Goal: Use online tool/utility: Utilize a website feature to perform a specific function

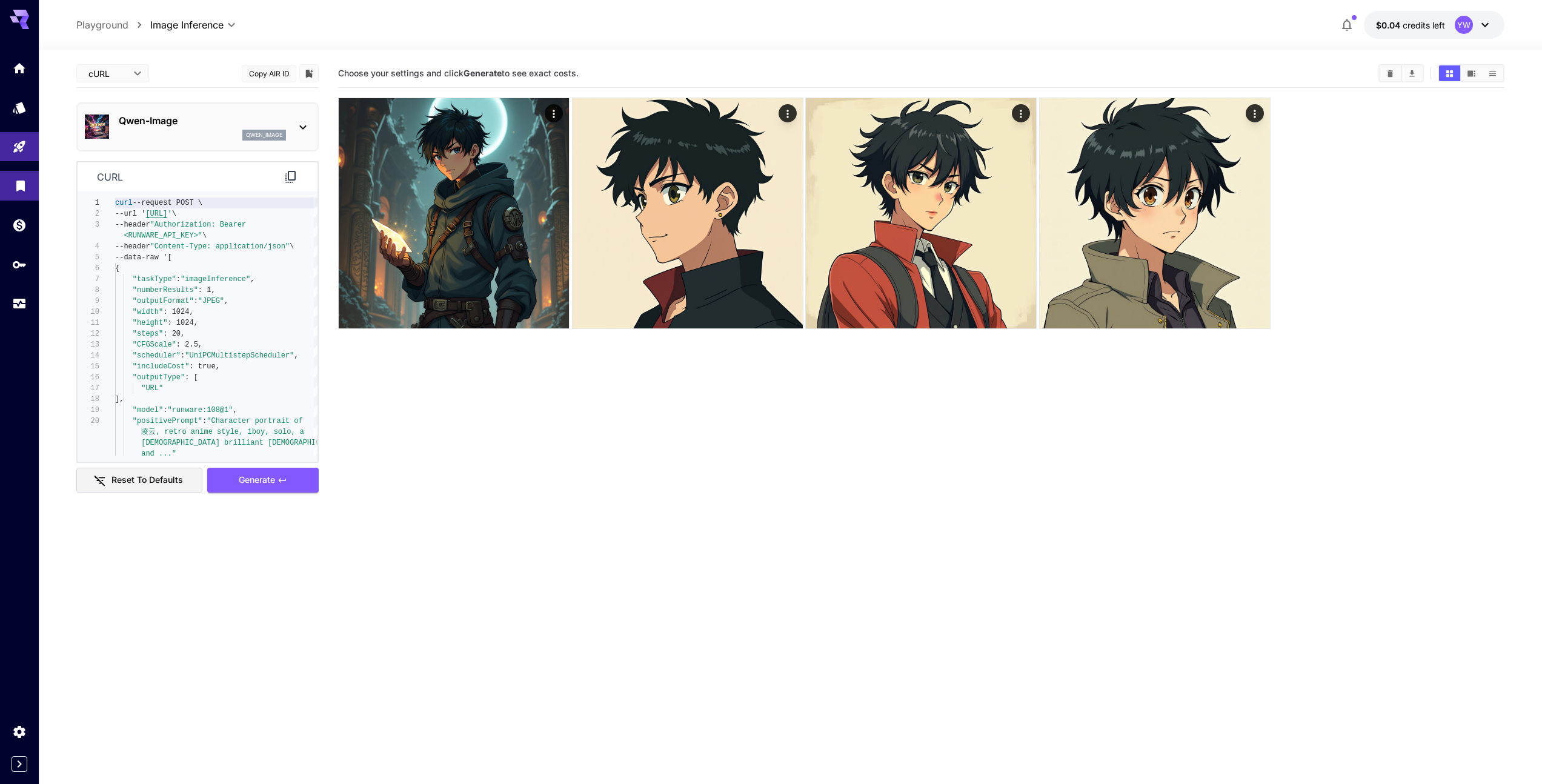
click at [34, 181] on link at bounding box center [19, 186] width 39 height 30
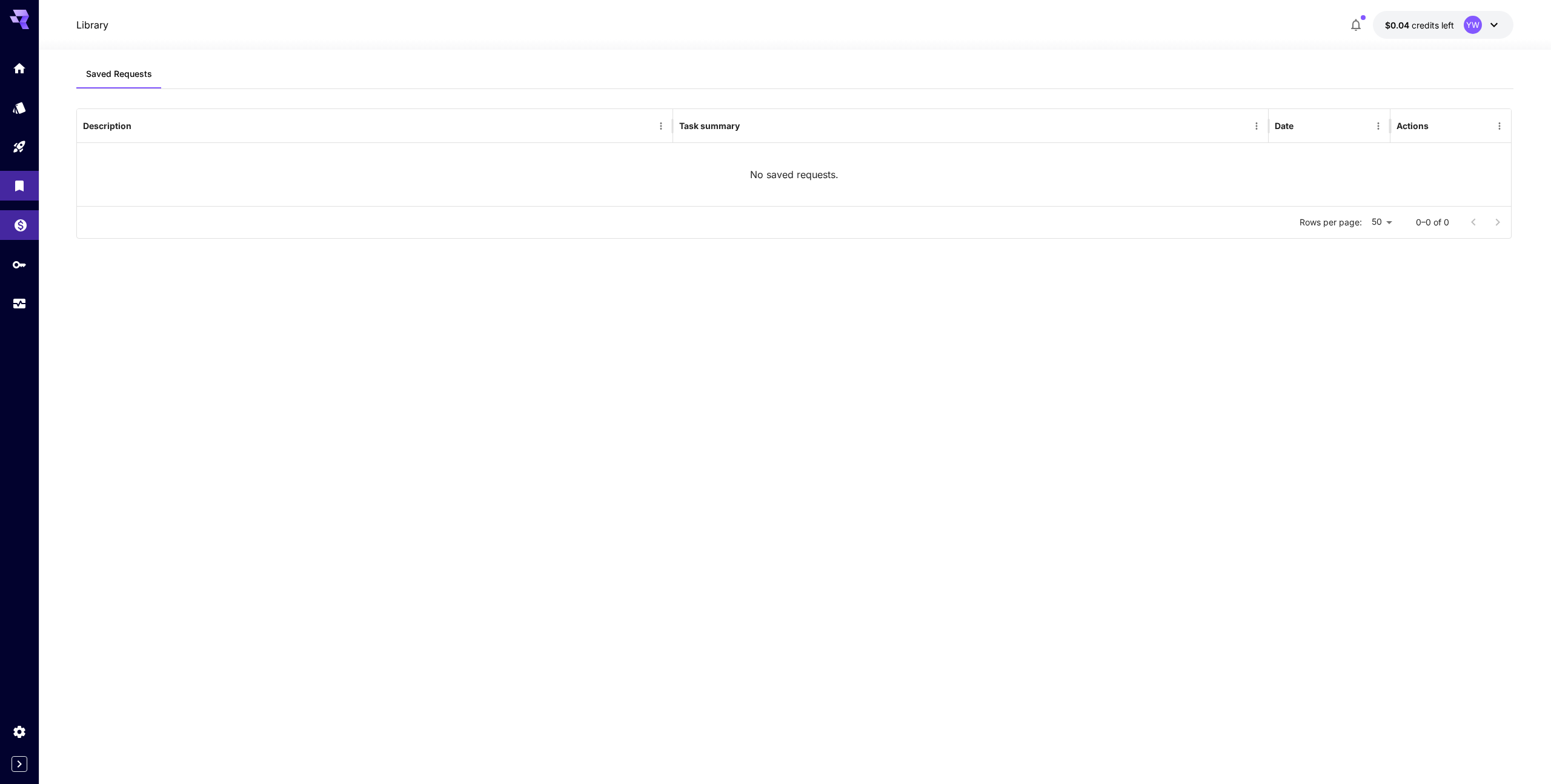
click at [24, 235] on link at bounding box center [19, 225] width 39 height 30
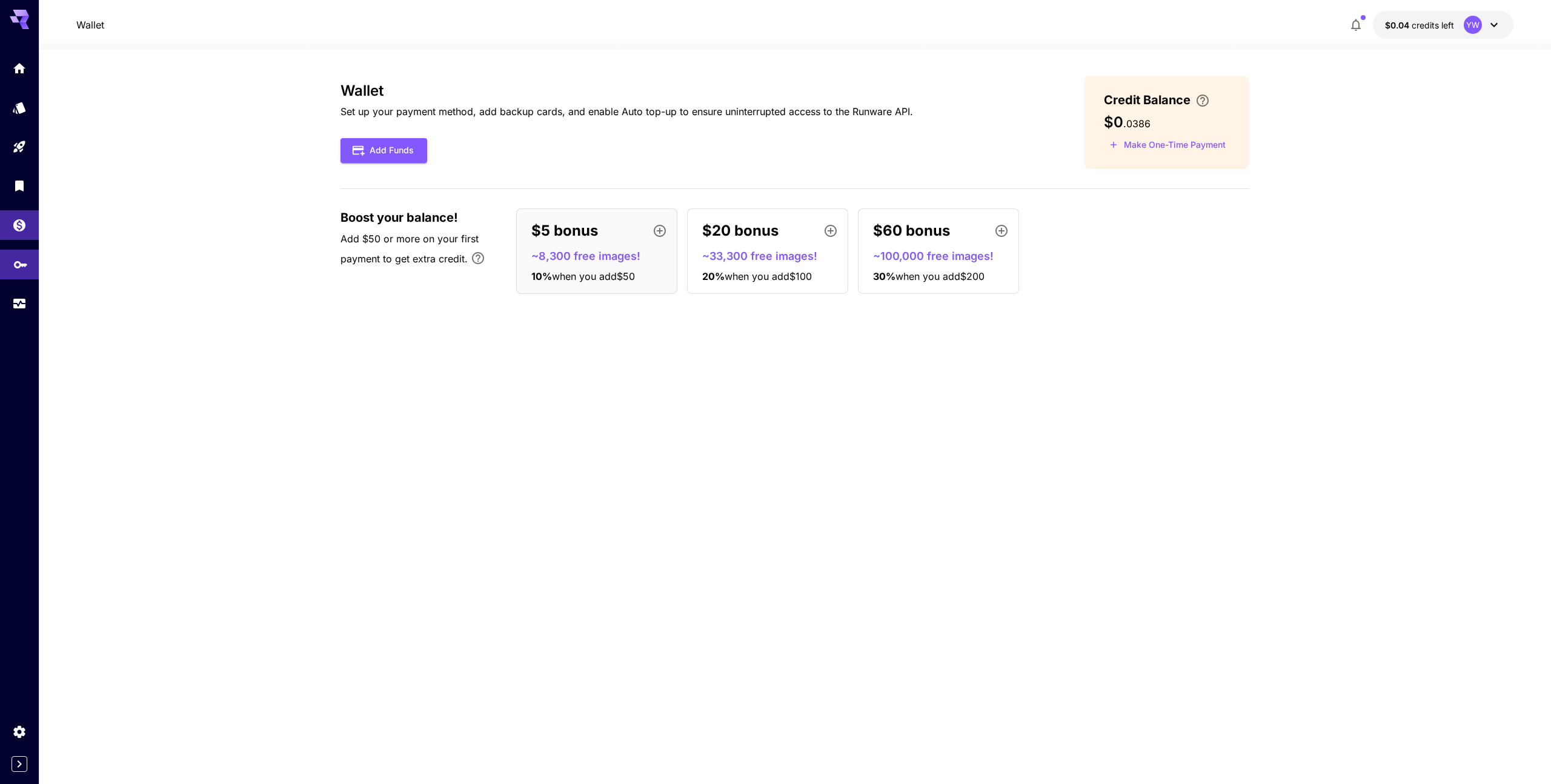
click at [16, 262] on icon "API Keys" at bounding box center [20, 260] width 14 height 14
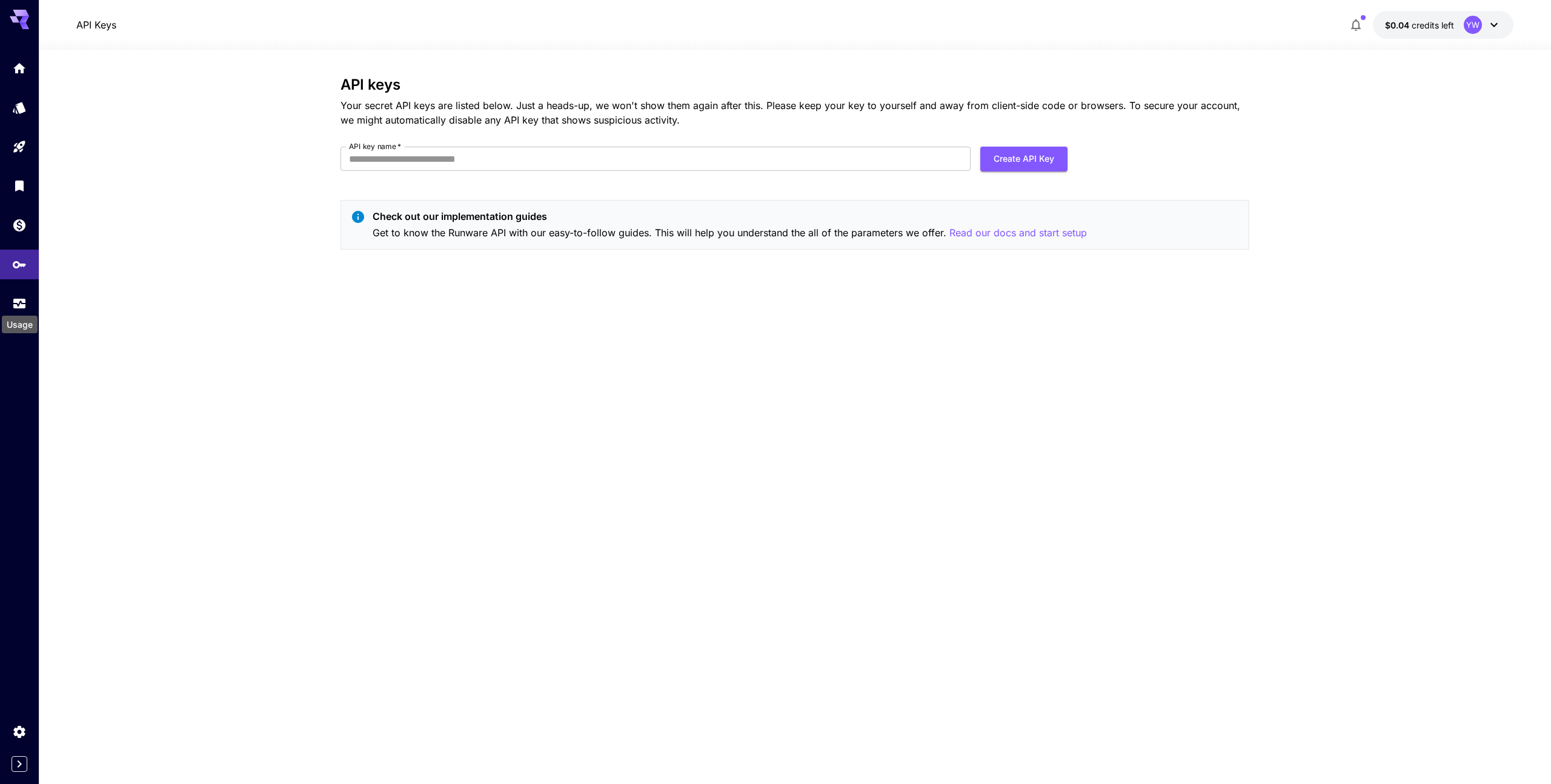
click at [20, 308] on div "Usage" at bounding box center [19, 321] width 38 height 27
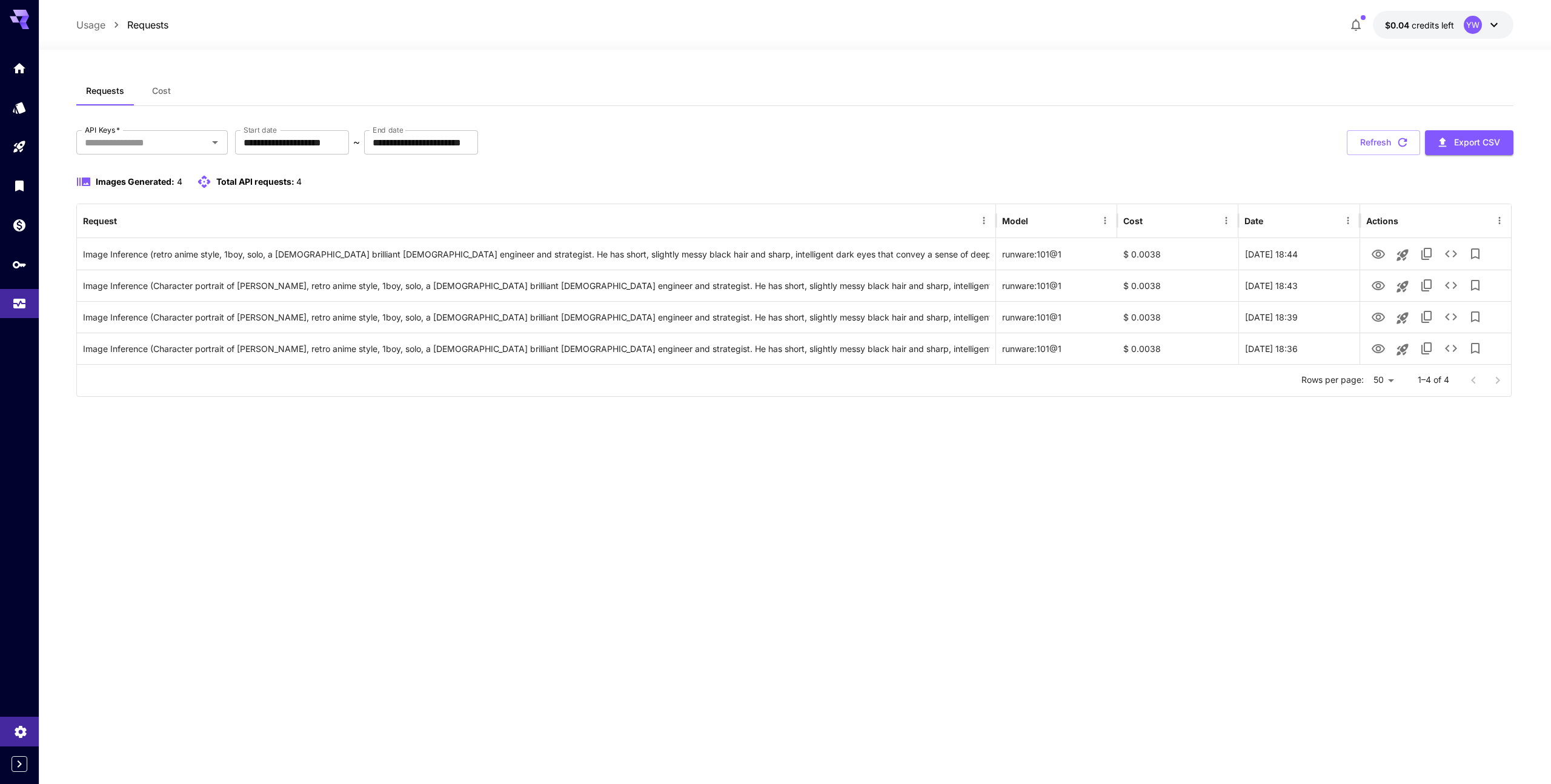
click at [8, 734] on link at bounding box center [19, 732] width 39 height 30
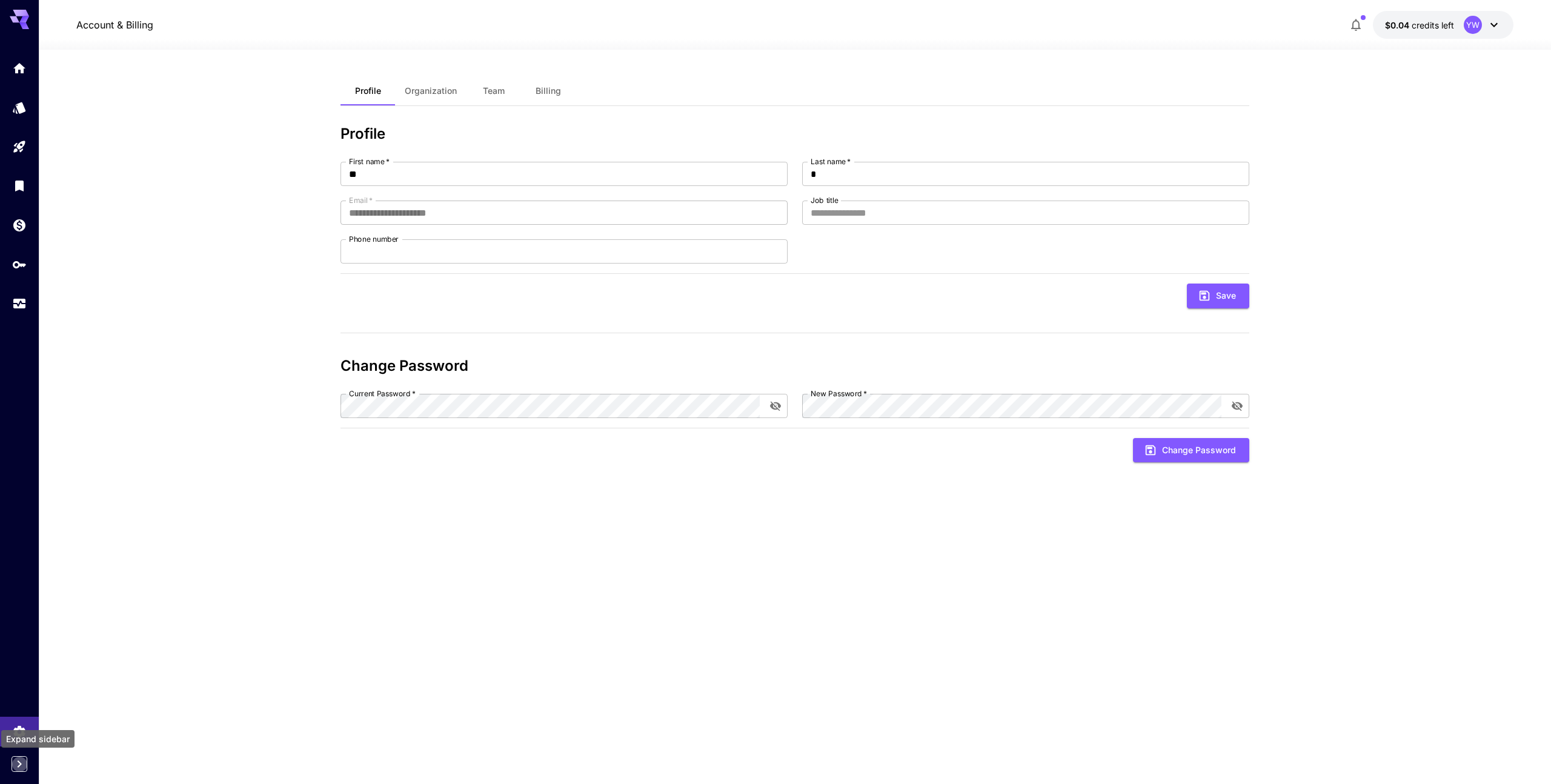
click at [25, 769] on icon "Expand sidebar" at bounding box center [19, 763] width 14 height 14
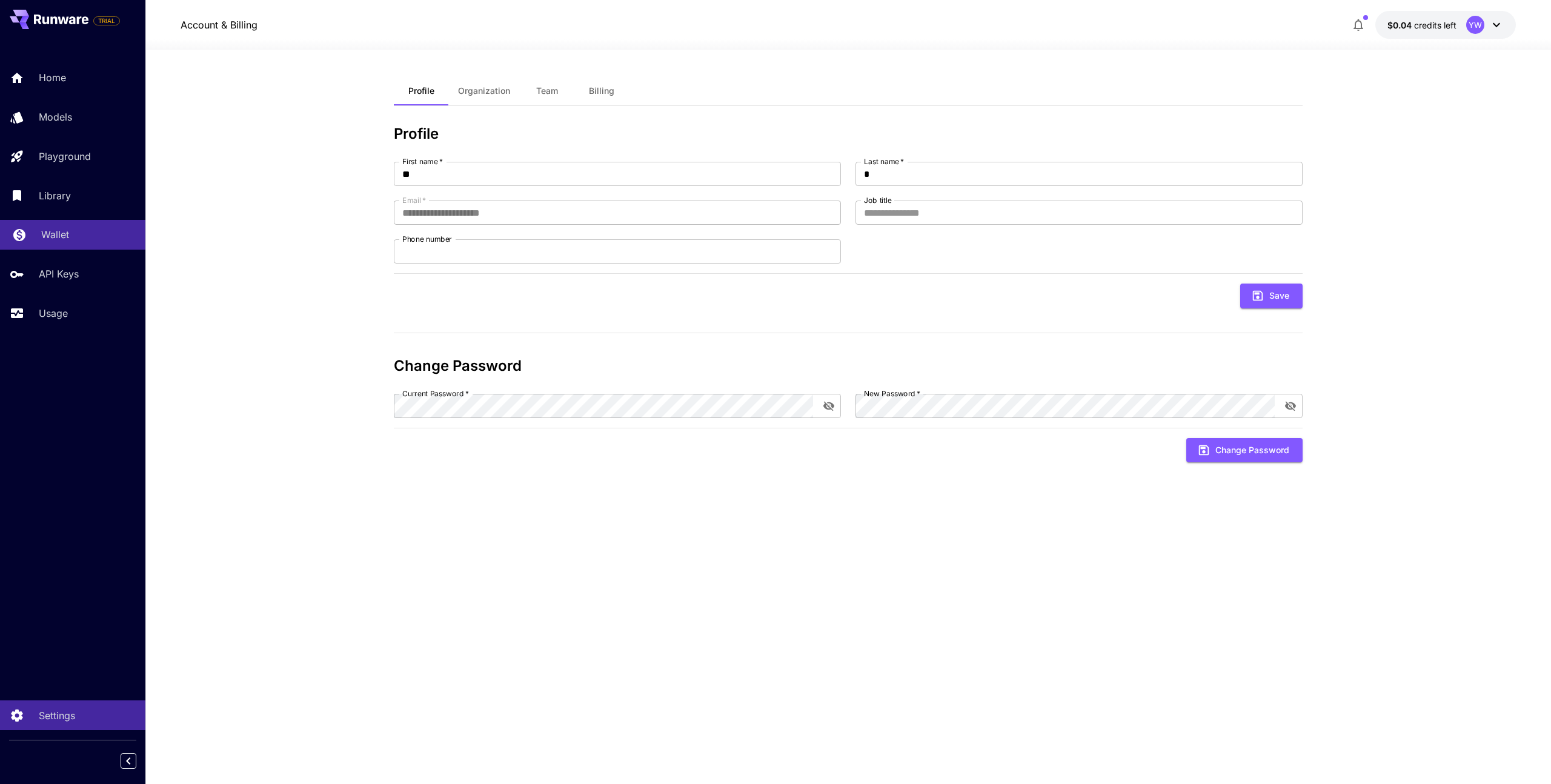
click at [68, 235] on div "Wallet" at bounding box center [88, 234] width 94 height 14
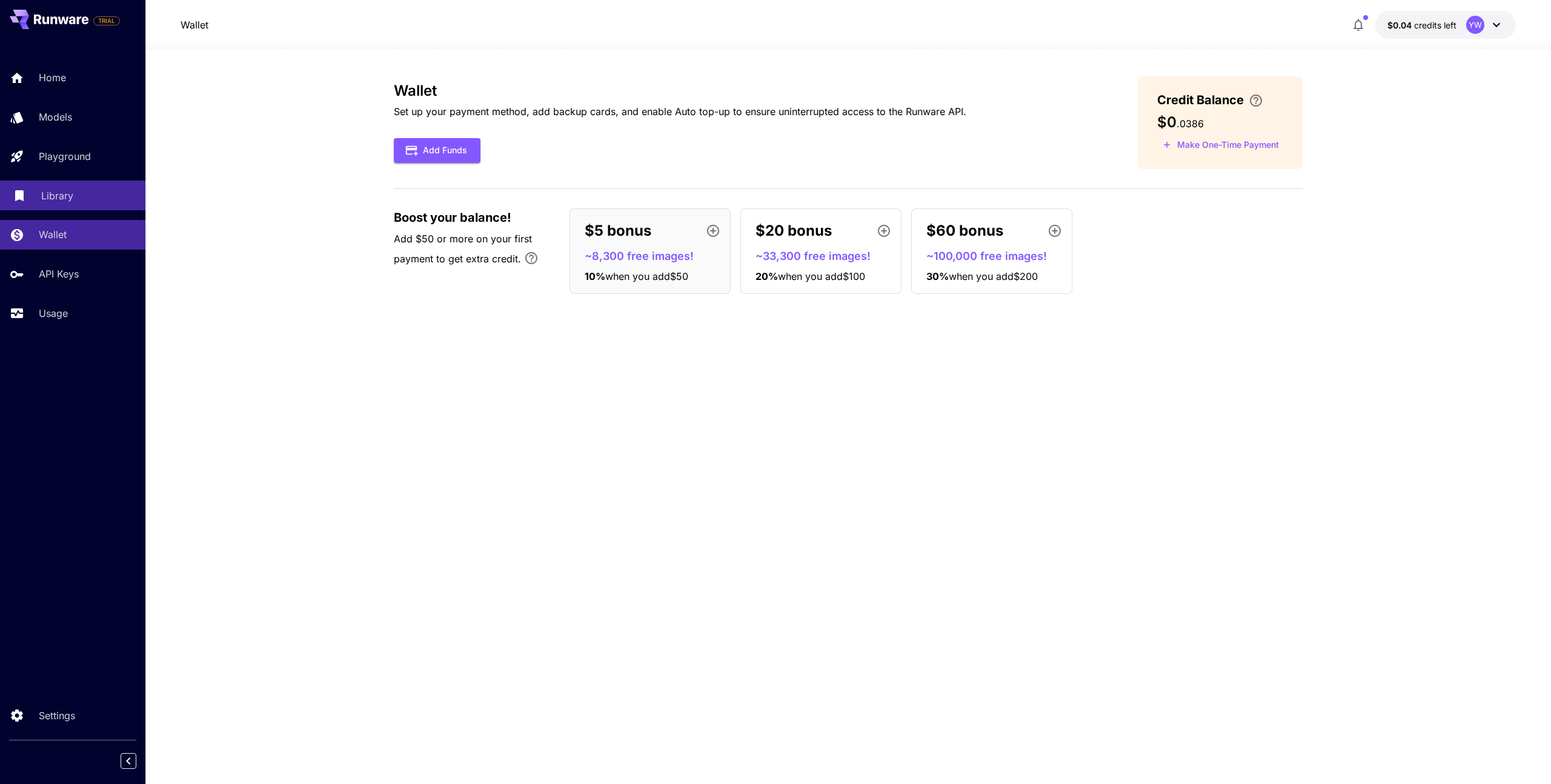
click at [65, 192] on p "Library" at bounding box center [57, 195] width 32 height 14
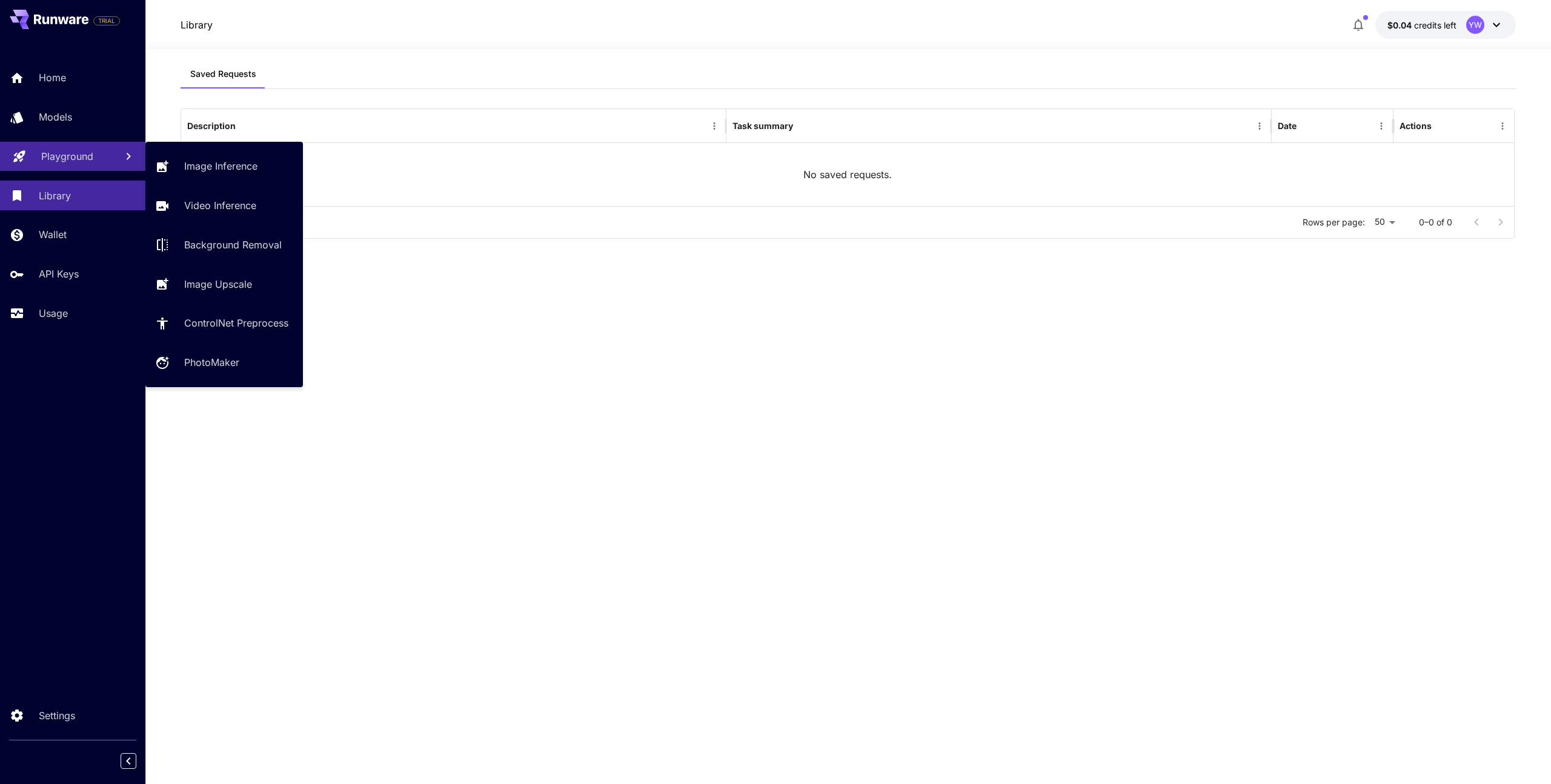
click at [79, 142] on link "Playground" at bounding box center [73, 157] width 145 height 30
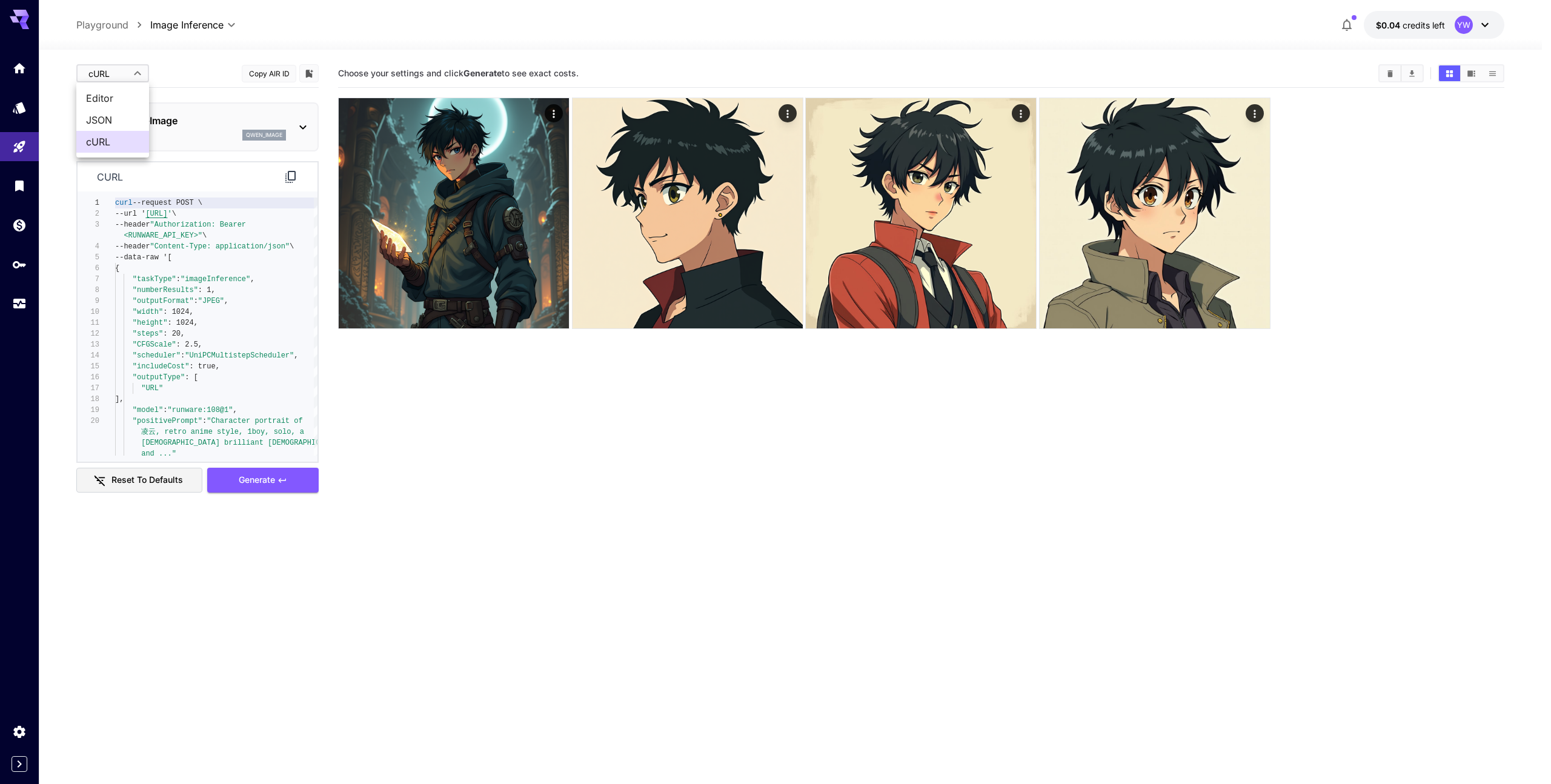
click at [120, 74] on body "**********" at bounding box center [775, 439] width 1551 height 879
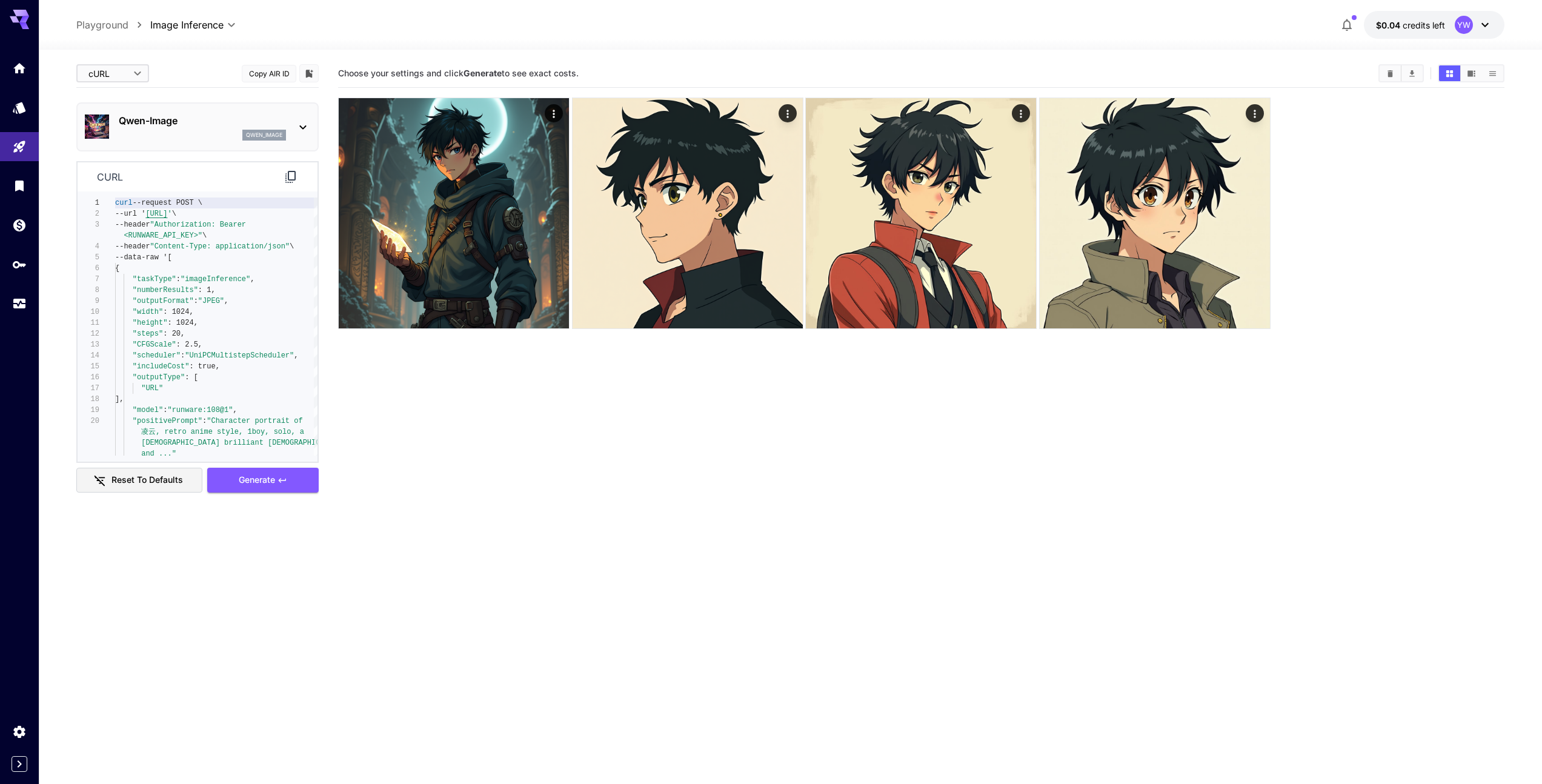
click at [118, 35] on div at bounding box center [790, 42] width 1503 height 14
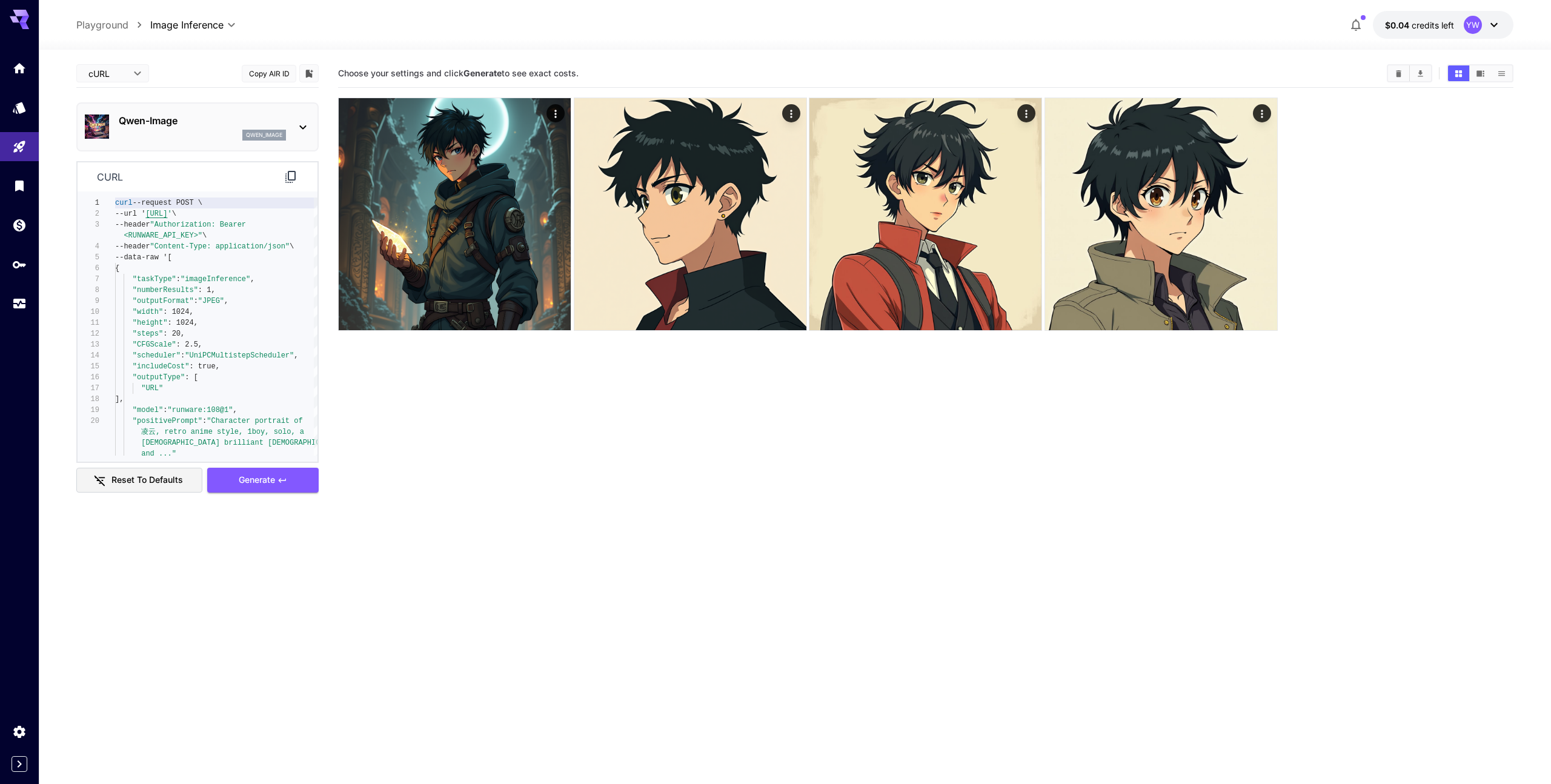
click at [124, 67] on body "**********" at bounding box center [775, 439] width 1551 height 879
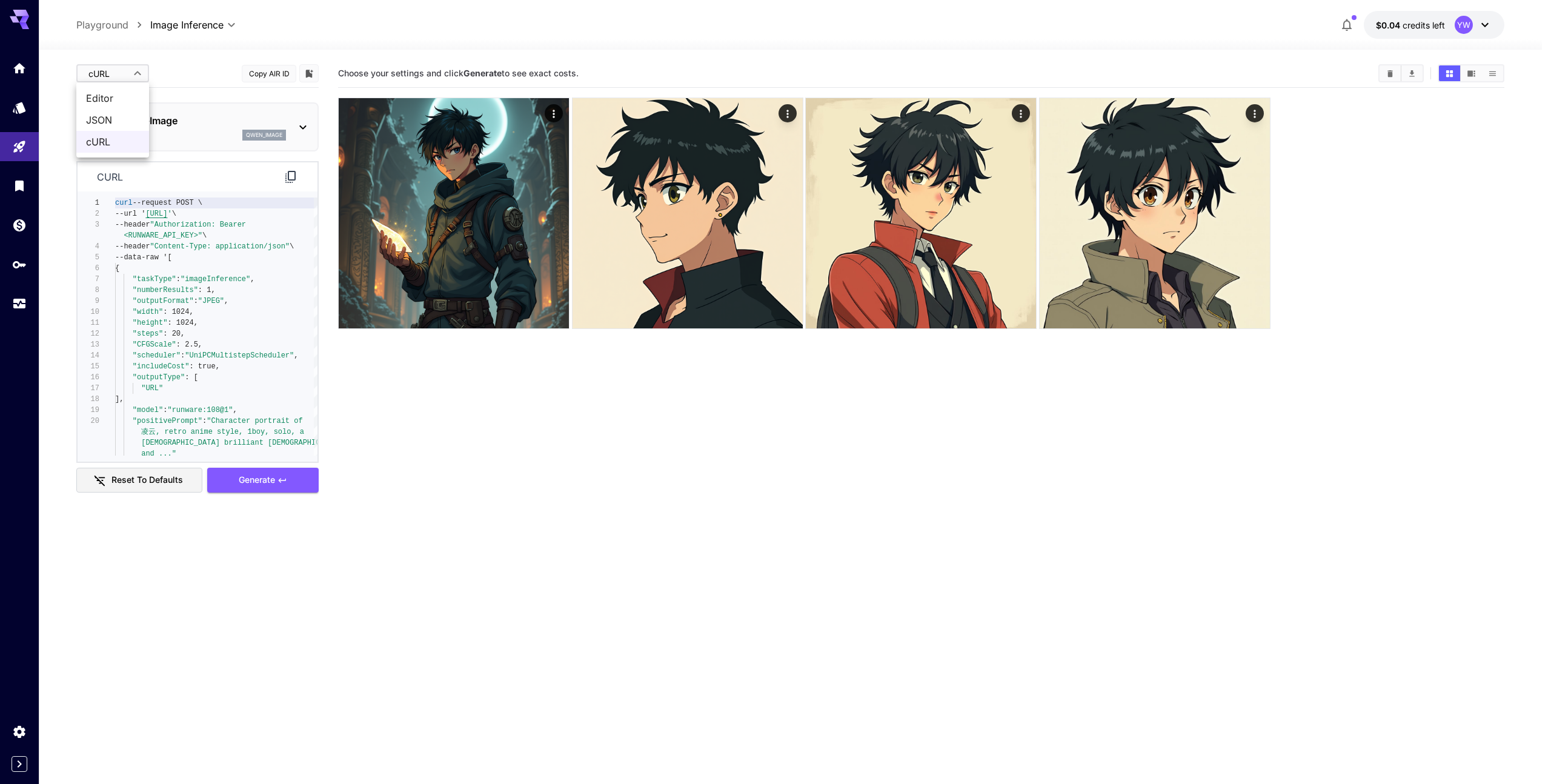
click at [123, 100] on span "Editor" at bounding box center [112, 97] width 53 height 14
type input "****"
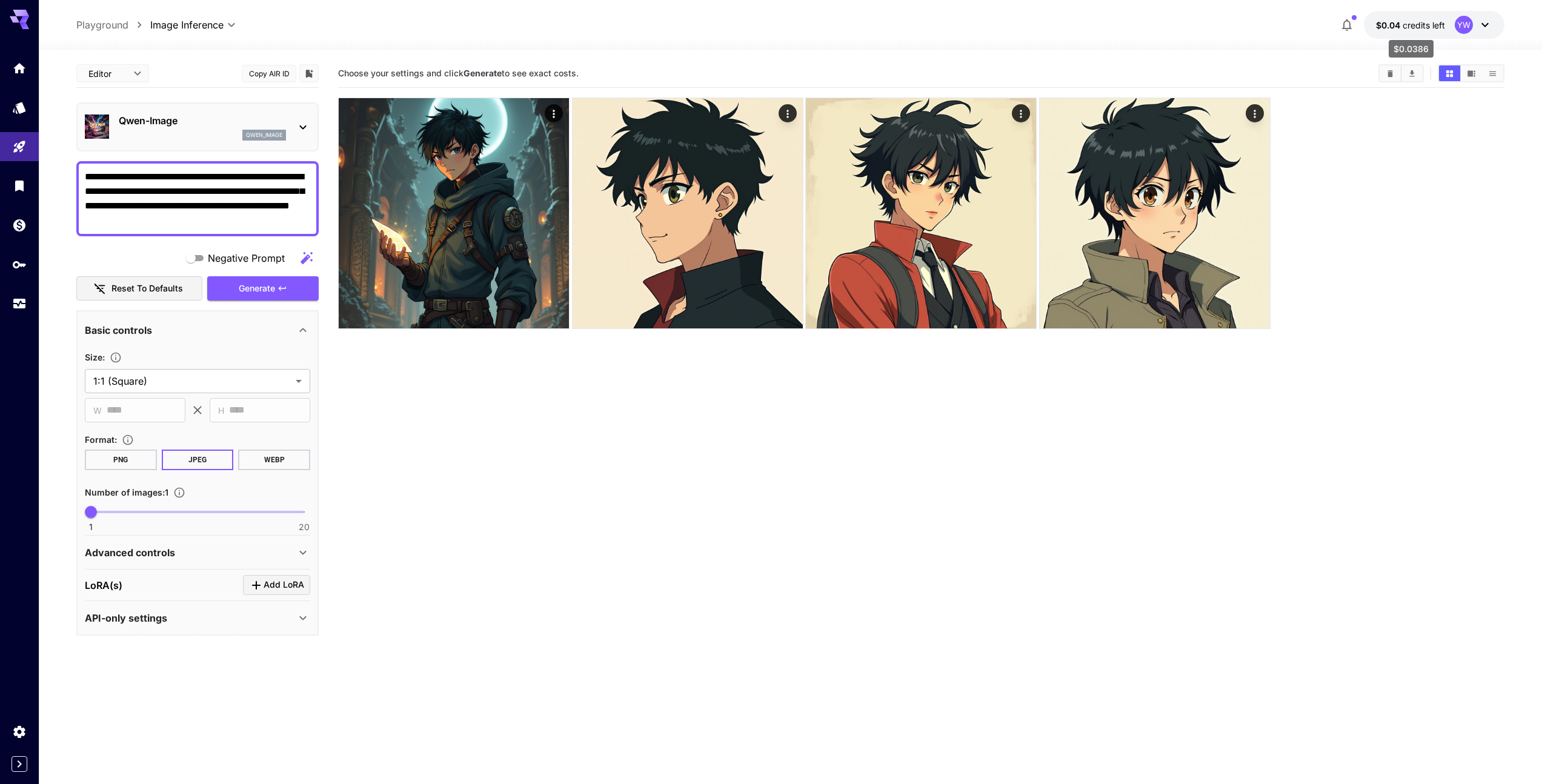
click at [1403, 26] on span "credits left" at bounding box center [1424, 25] width 43 height 10
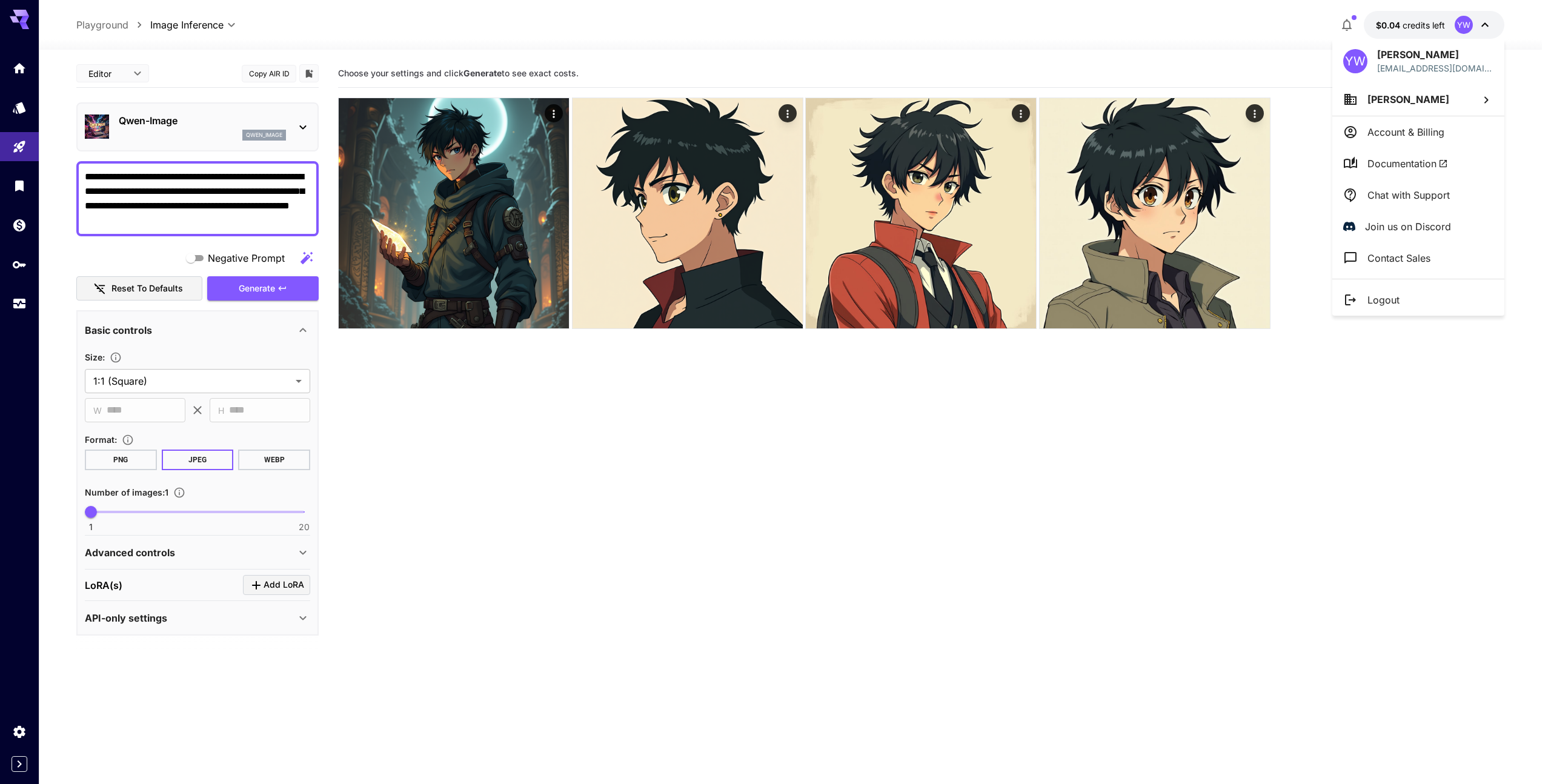
click at [1403, 26] on div at bounding box center [775, 392] width 1551 height 784
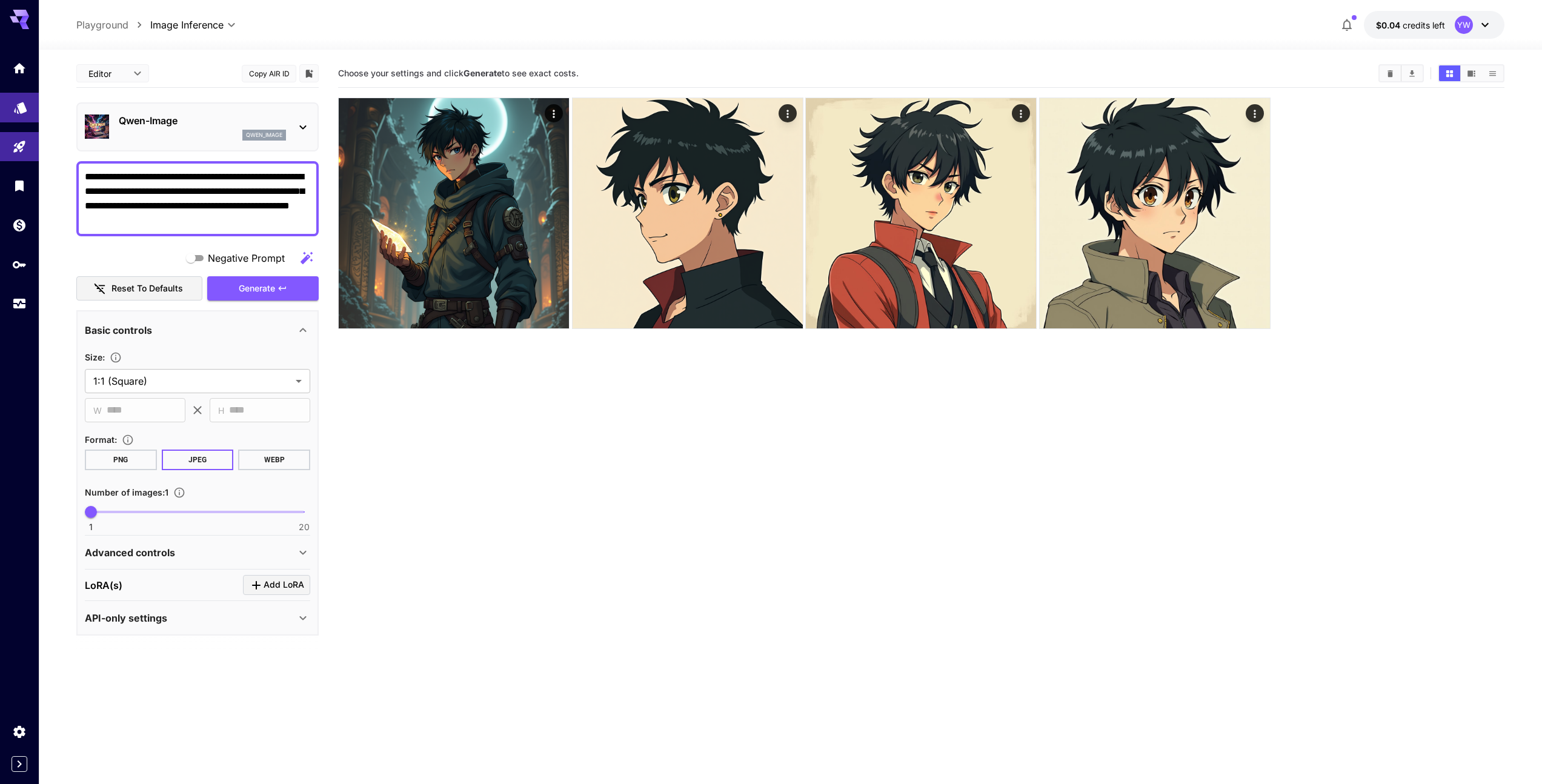
click at [17, 104] on icon "Models" at bounding box center [20, 103] width 14 height 14
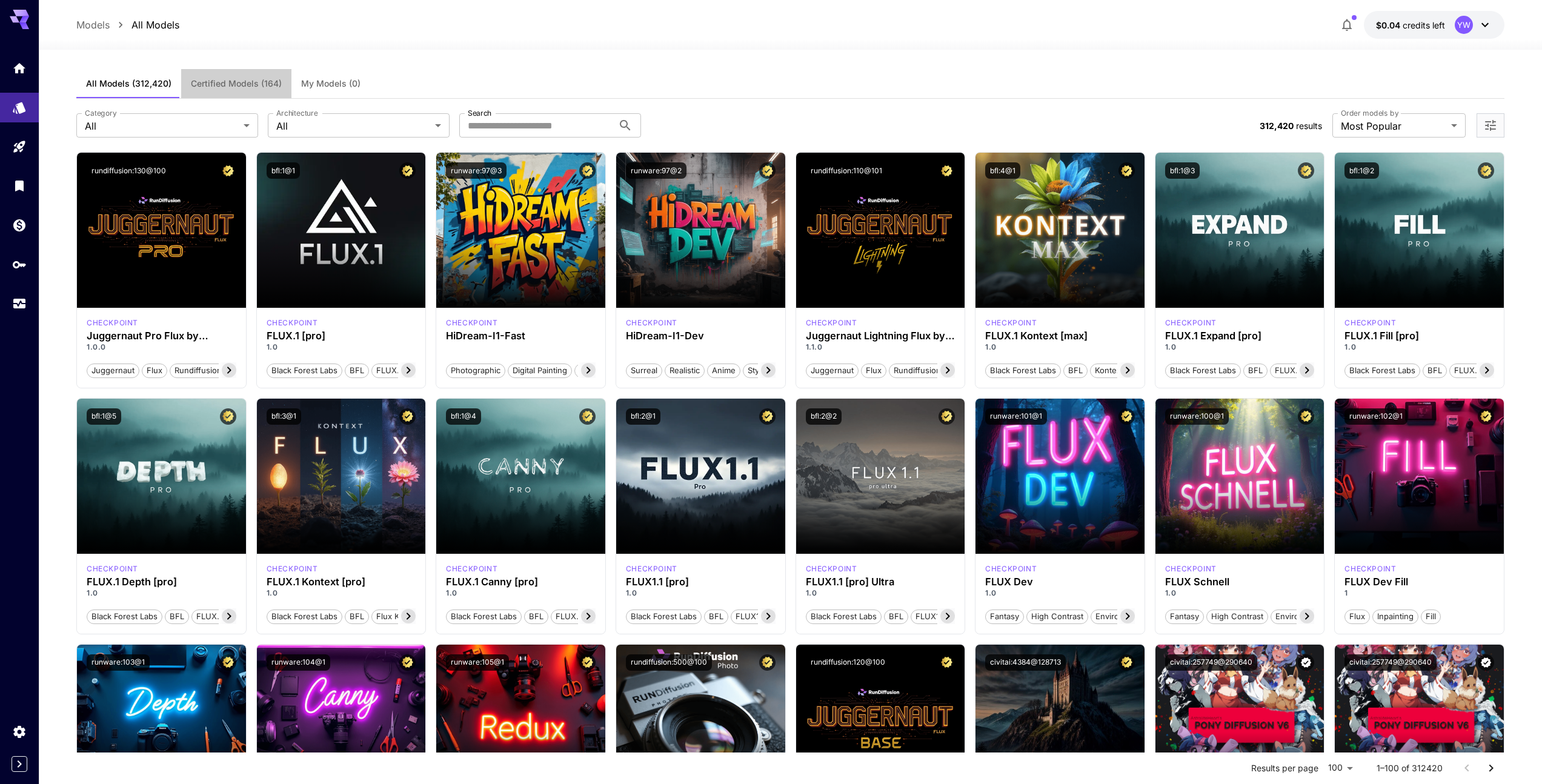
click at [214, 83] on span "Certified Models (164)" at bounding box center [236, 83] width 91 height 11
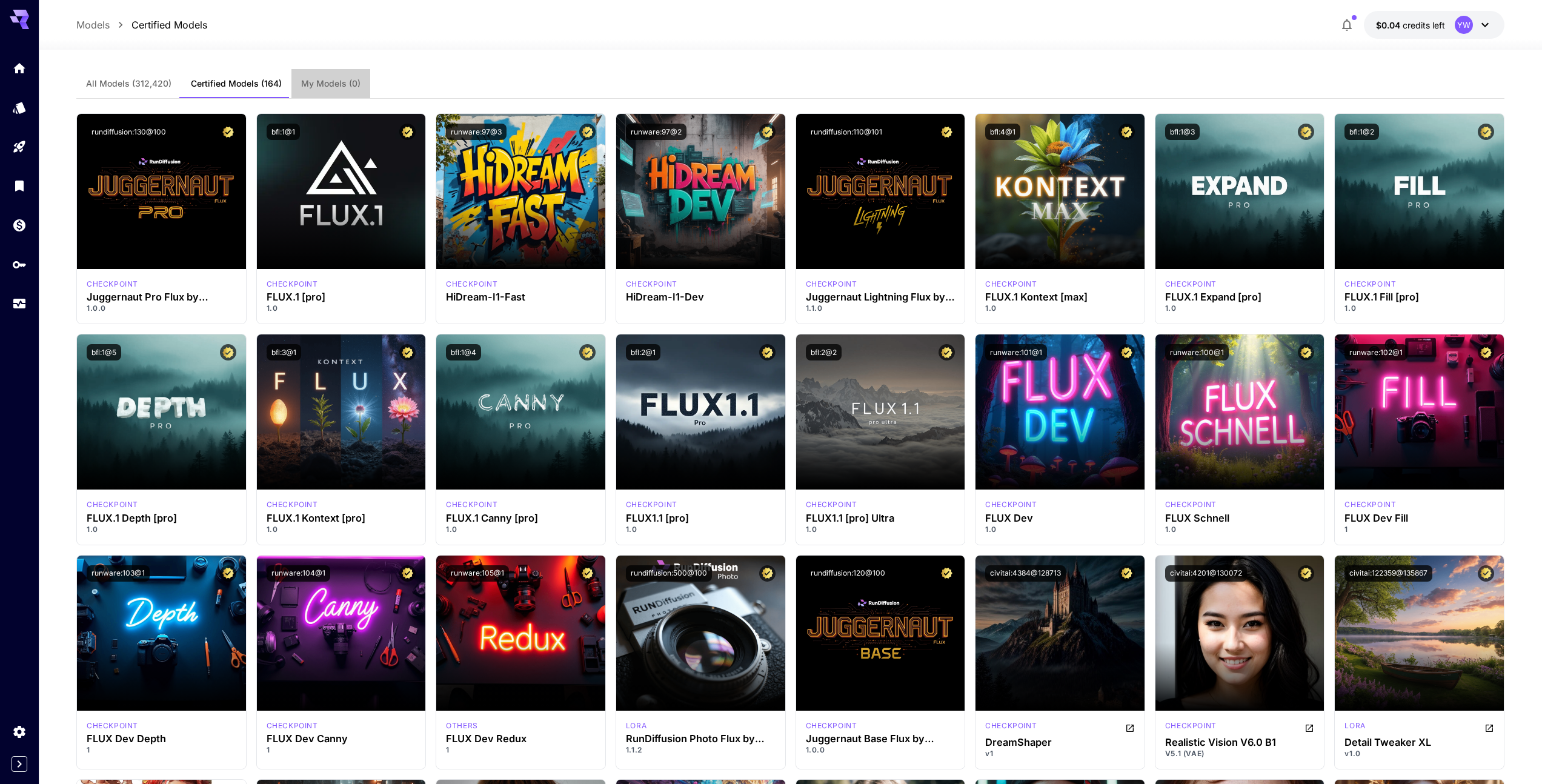
click at [301, 84] on span "My Models (0)" at bounding box center [331, 83] width 59 height 11
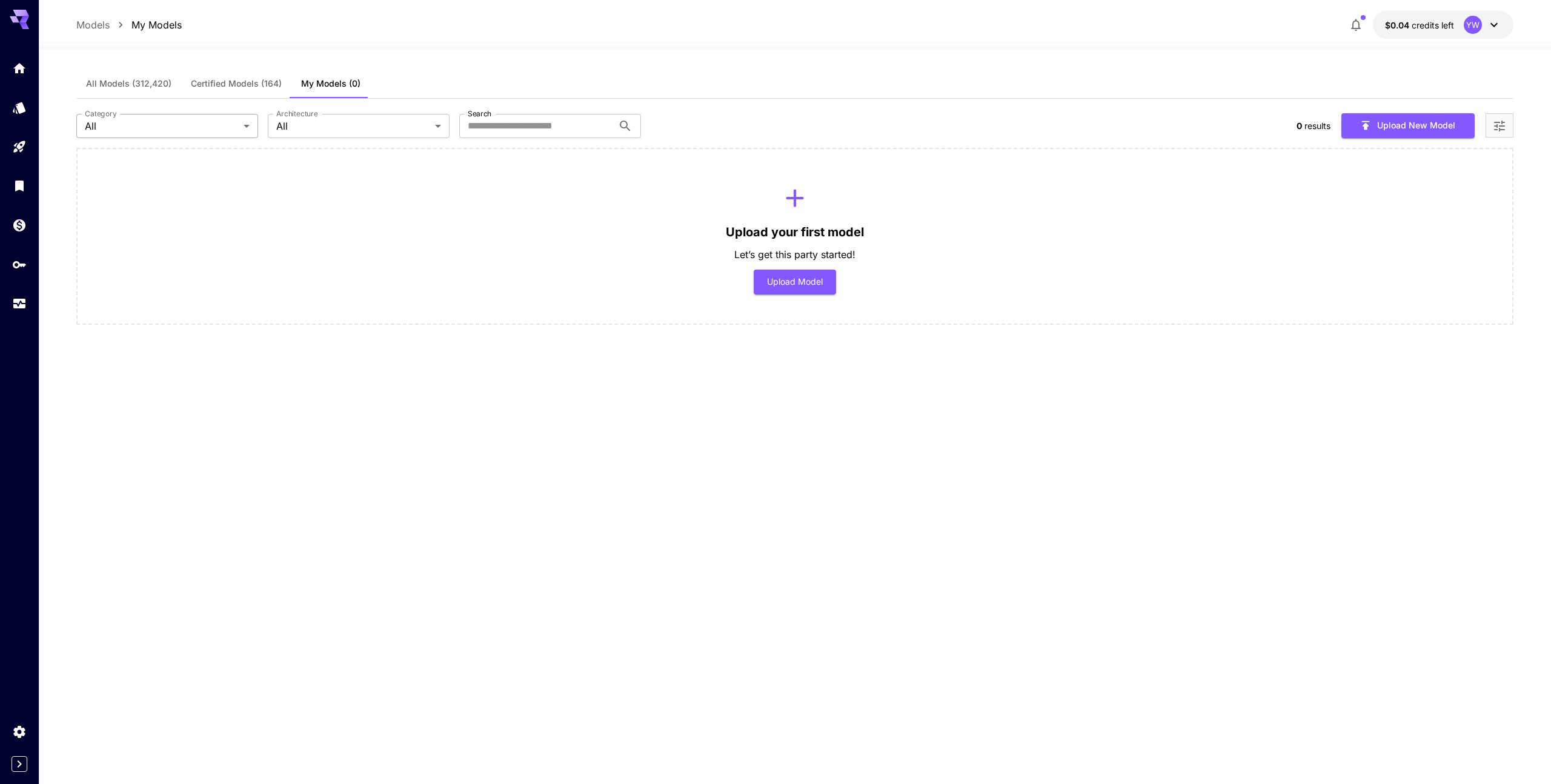
click at [178, 123] on body "Models My Models $0.04 credits left YW All Models (312,420) Certified Models (1…" at bounding box center [775, 392] width 1551 height 784
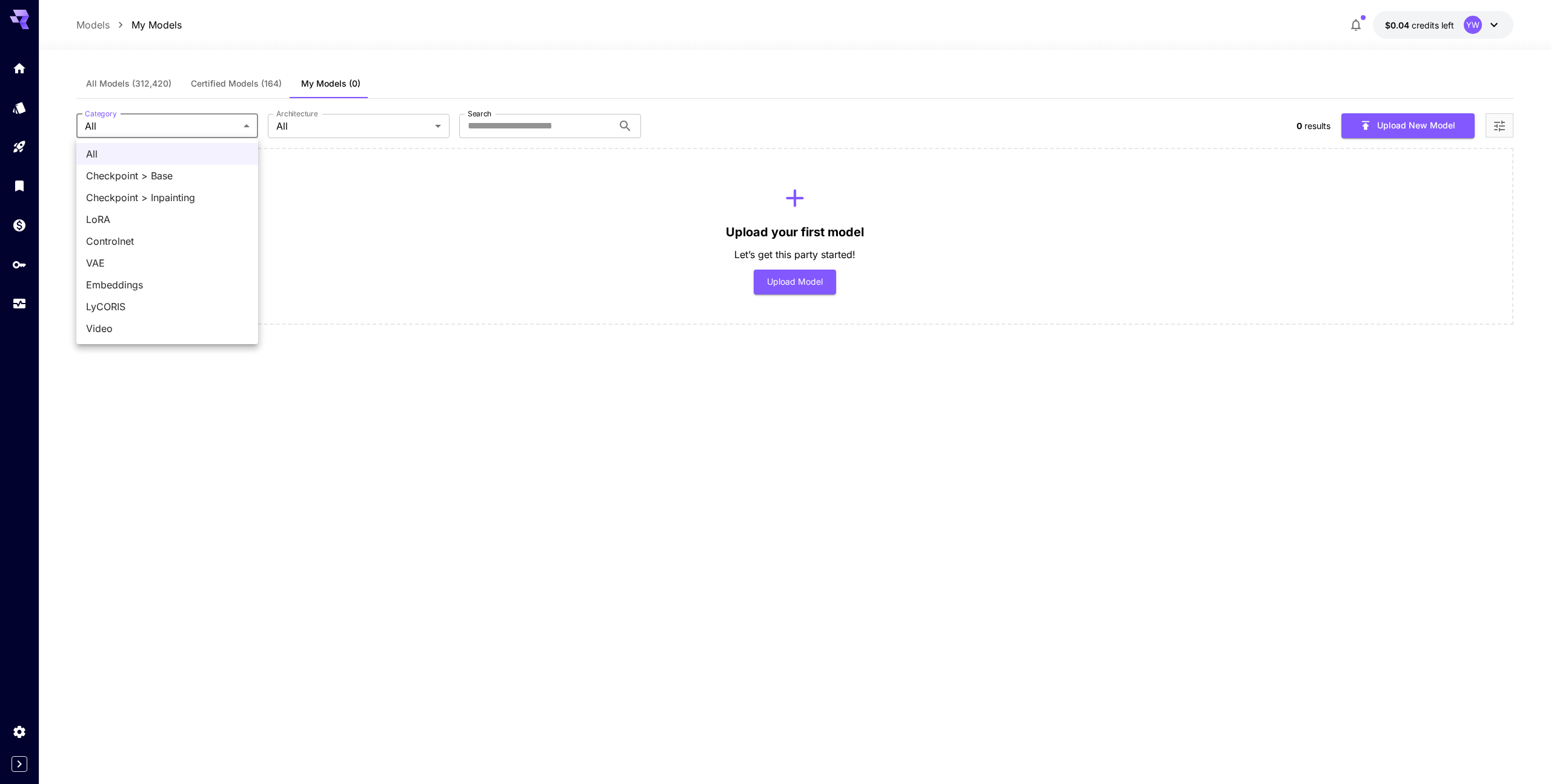
click at [178, 124] on div at bounding box center [775, 392] width 1551 height 784
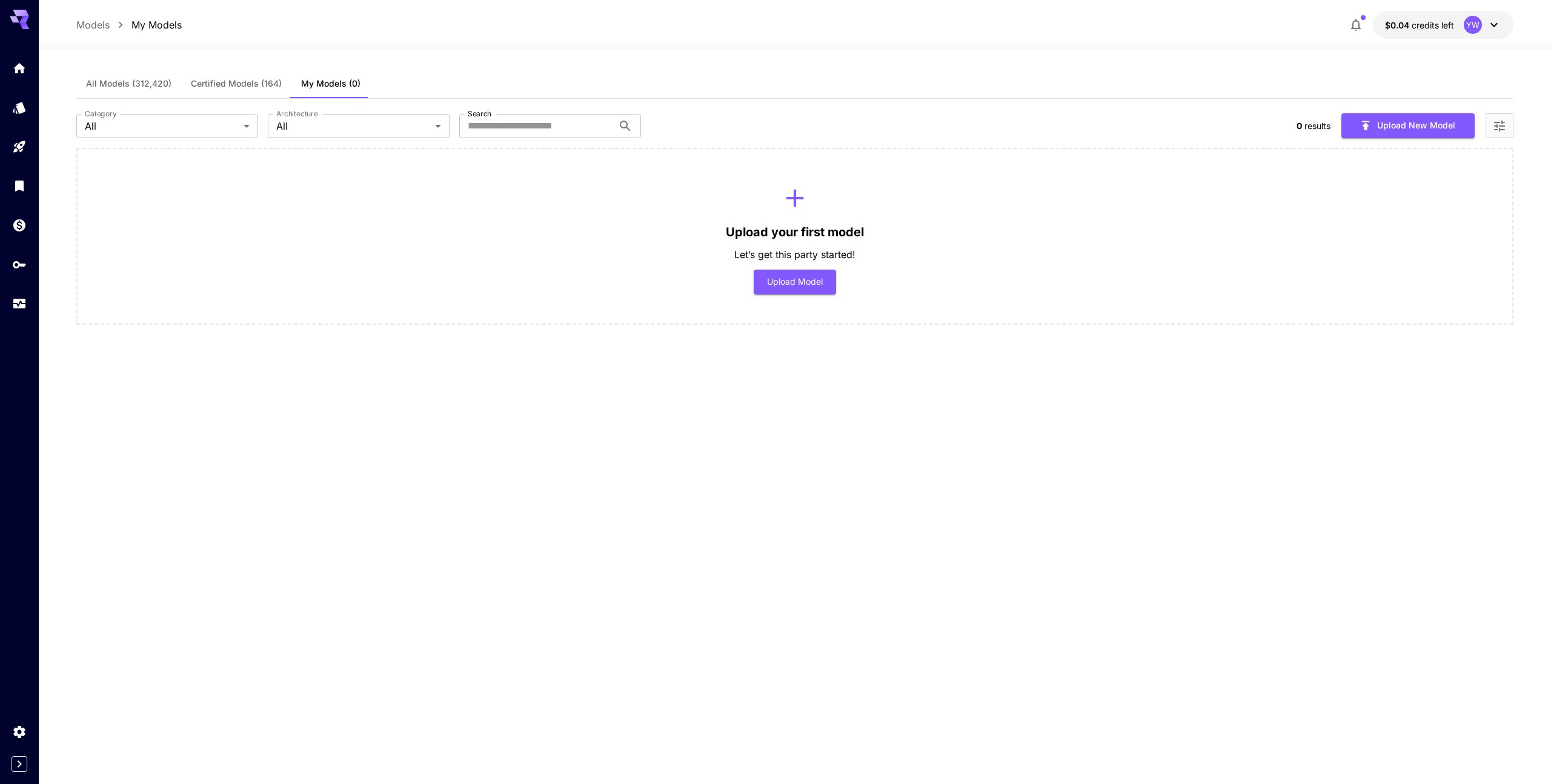
click at [604, 434] on div "All Models (312,420) Certified Models (164) My Models (0) Category All *** Cate…" at bounding box center [795, 408] width 1436 height 678
click at [798, 286] on button "Upload Model" at bounding box center [795, 282] width 83 height 25
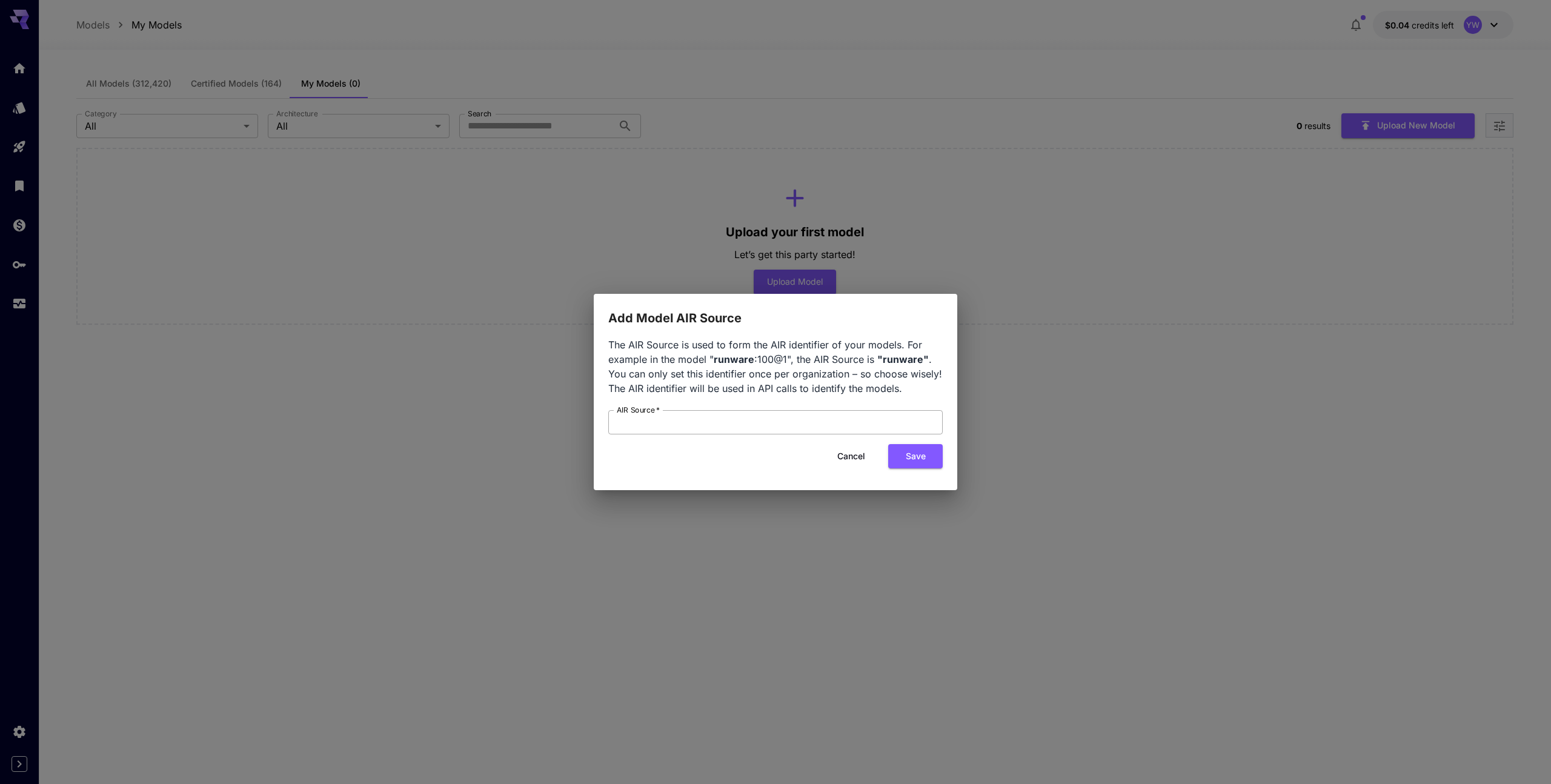
click at [720, 423] on input "AIR Source   *" at bounding box center [775, 422] width 334 height 24
click at [860, 457] on button "Cancel" at bounding box center [851, 456] width 55 height 25
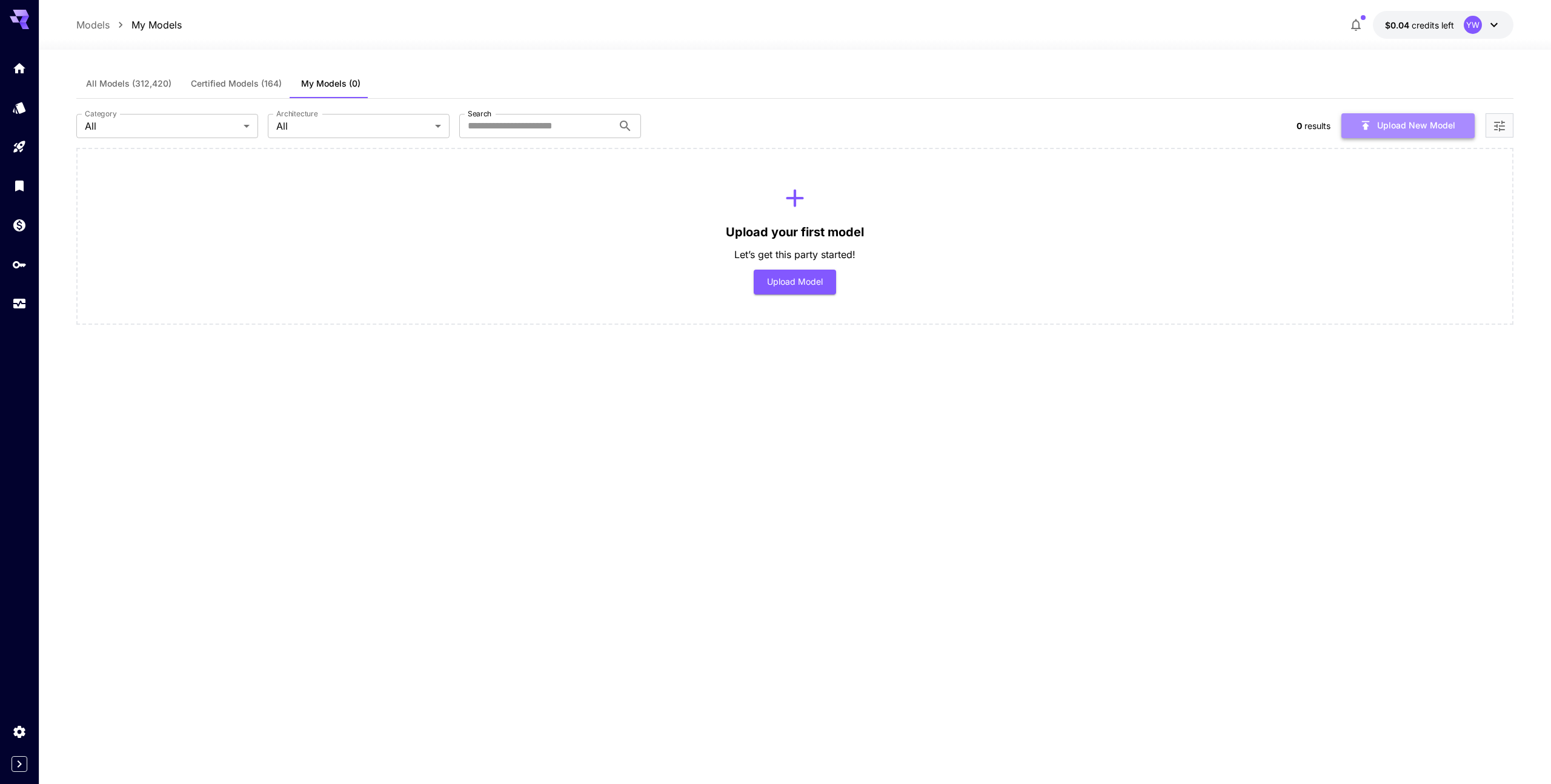
click at [1403, 124] on button "Upload New Model" at bounding box center [1408, 125] width 133 height 25
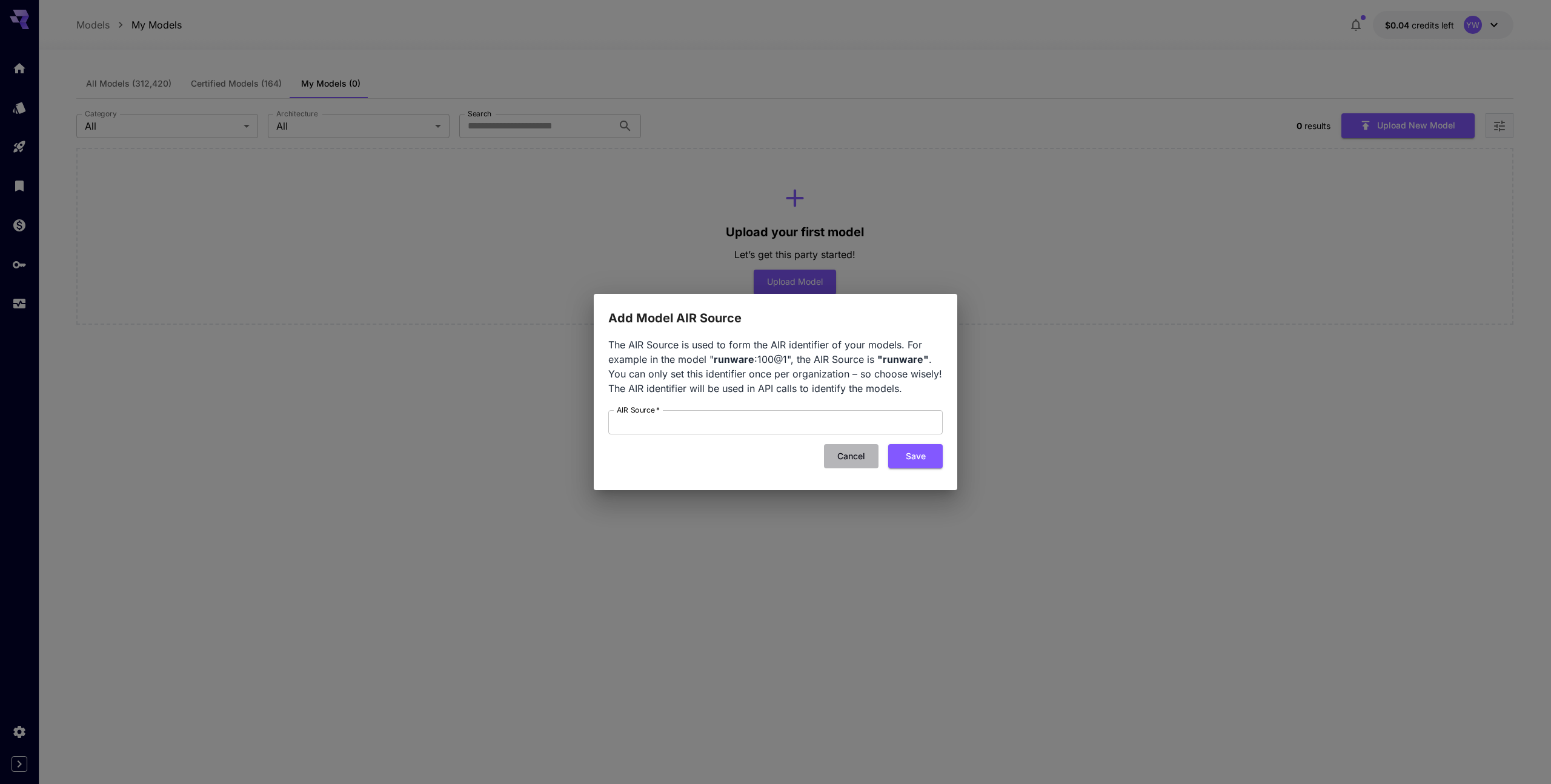
click at [855, 458] on button "Cancel" at bounding box center [851, 456] width 55 height 25
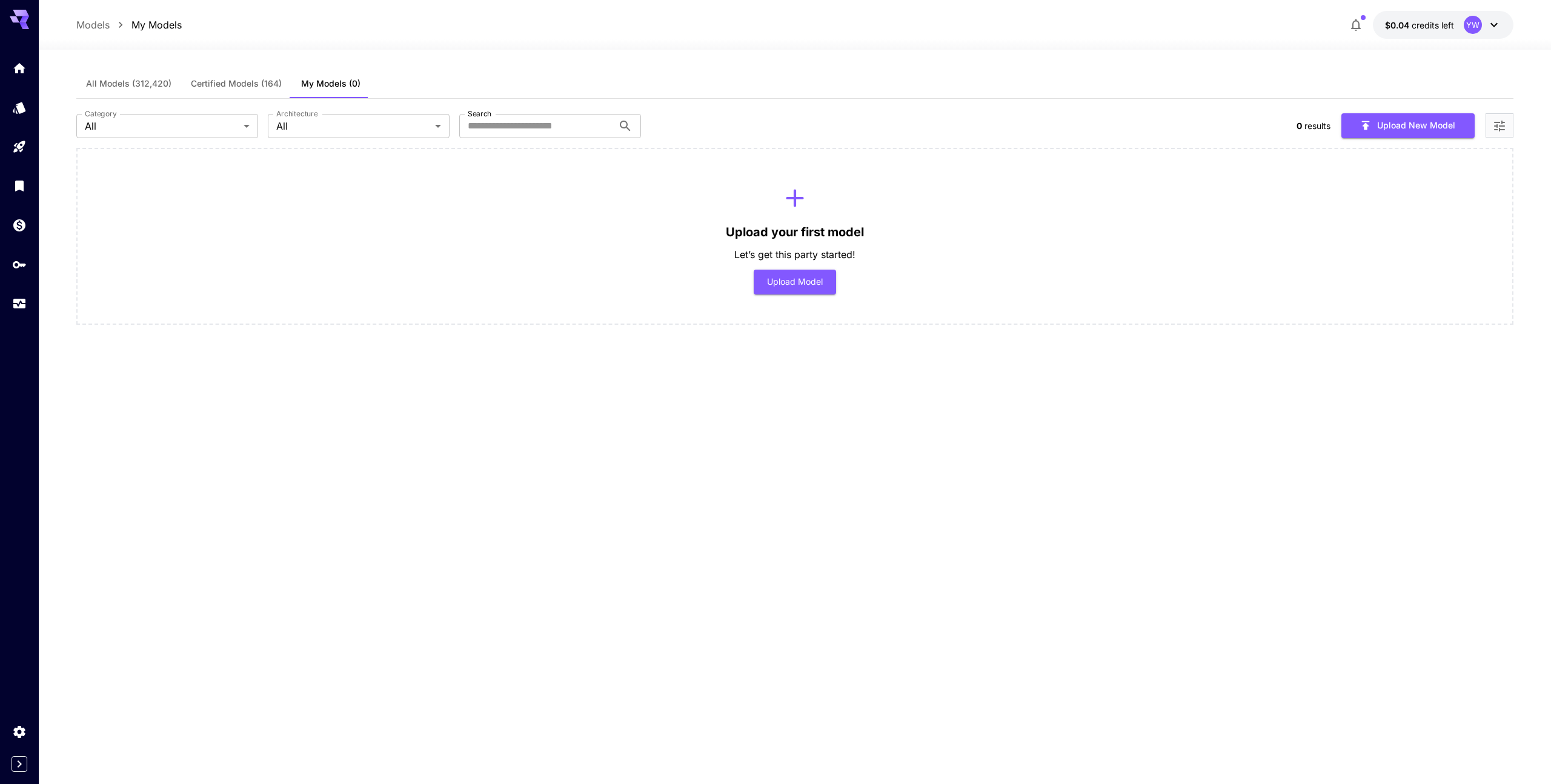
click at [639, 419] on div "All Models (312,420) Certified Models (164) My Models (0) Category All *** Cate…" at bounding box center [795, 408] width 1436 height 678
click at [256, 96] on button "Certified Models (164)" at bounding box center [236, 83] width 110 height 29
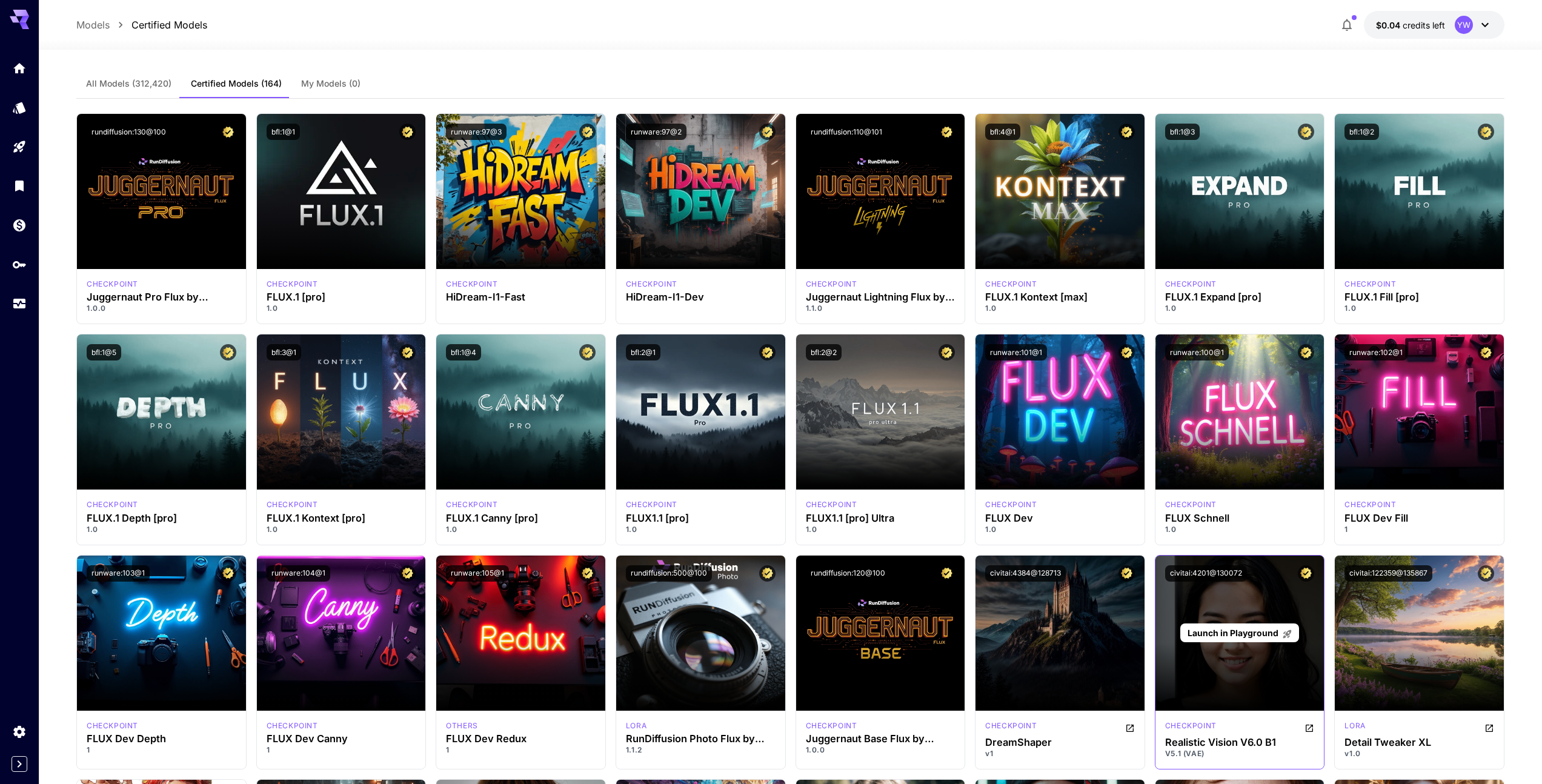
click at [1258, 638] on p "Launch in Playground" at bounding box center [1240, 633] width 105 height 13
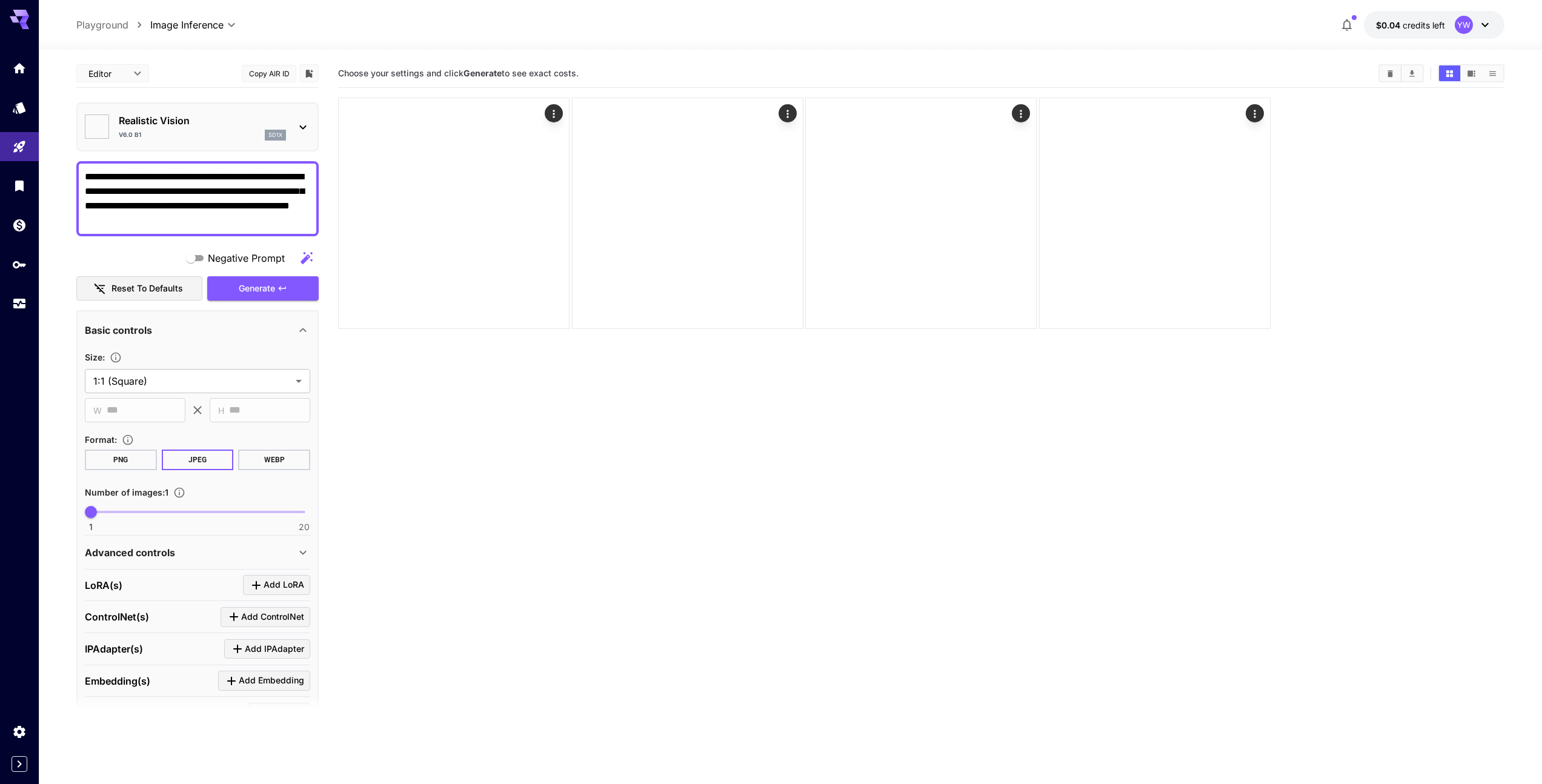
type input "*******"
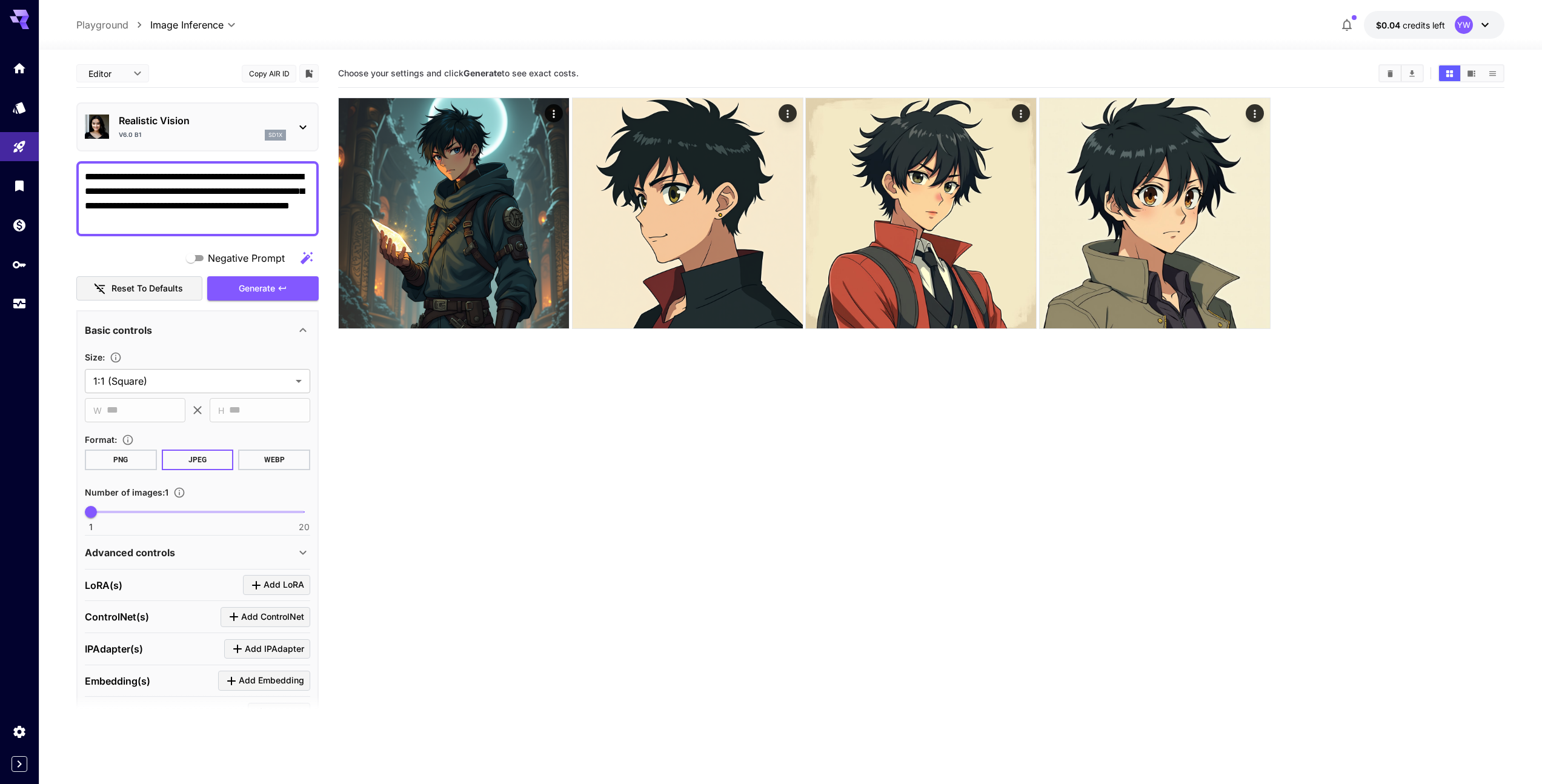
click at [199, 124] on p "Realistic Vision" at bounding box center [202, 120] width 167 height 14
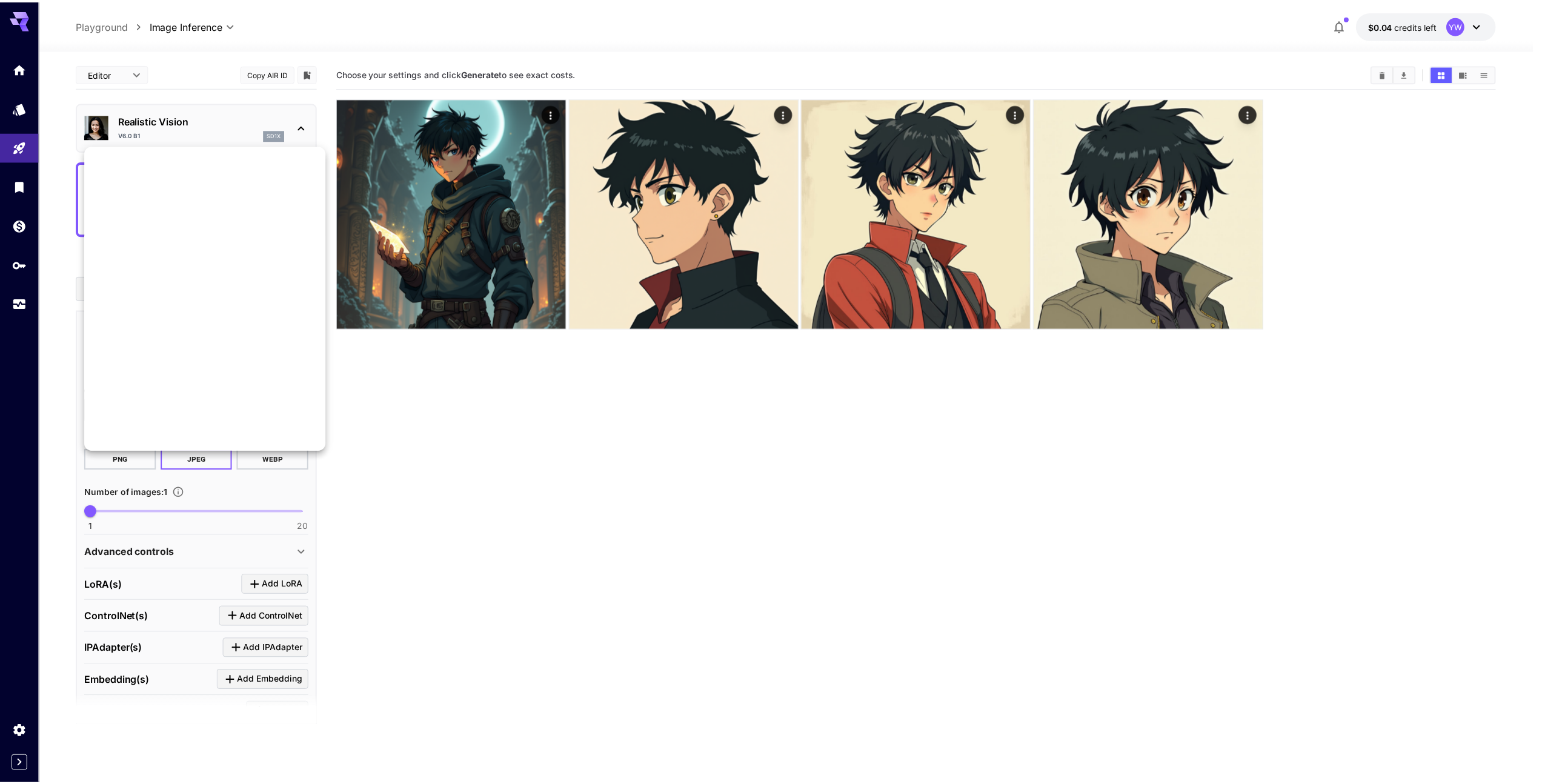
scroll to position [935, 0]
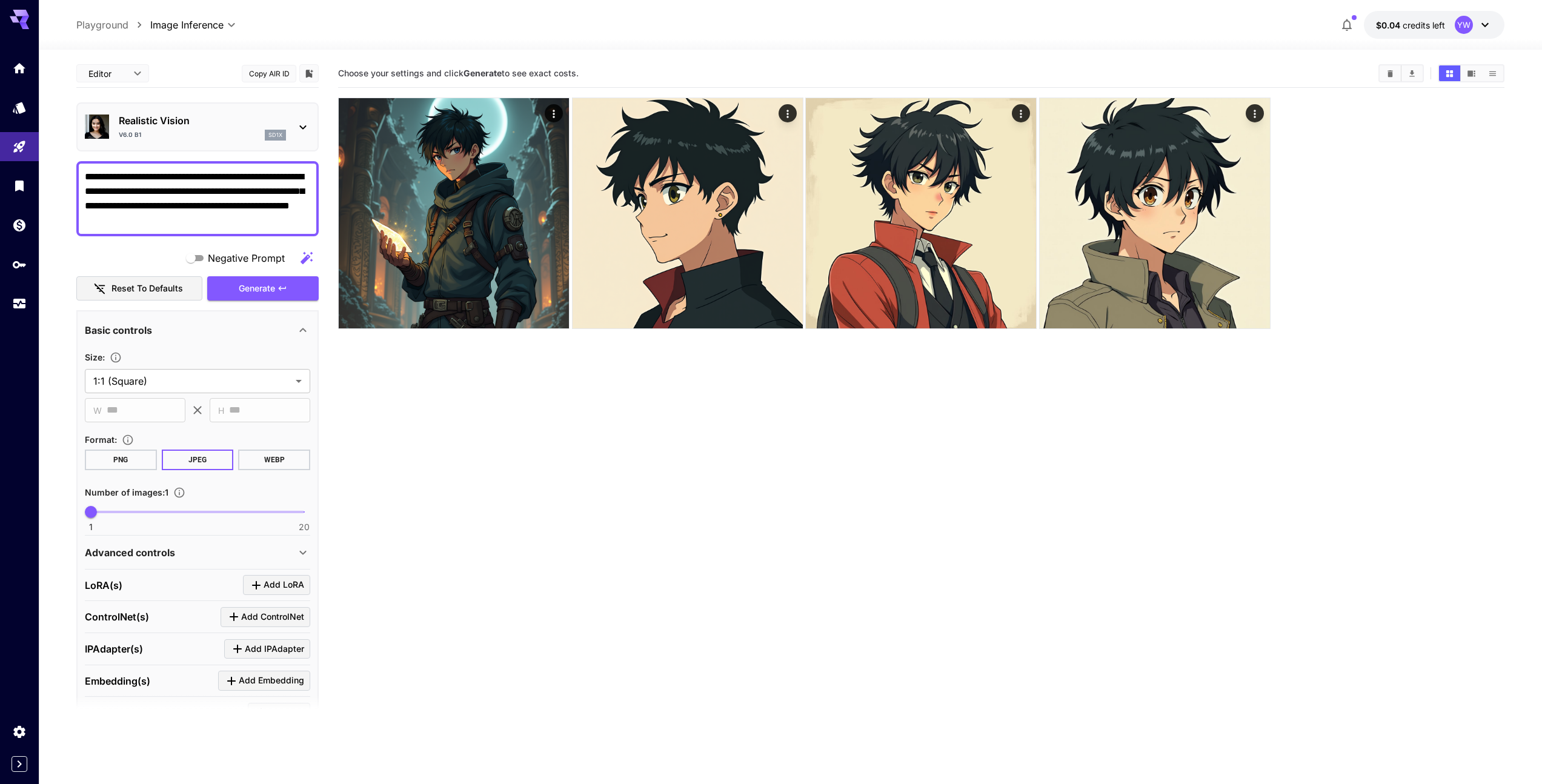
click at [281, 28] on div "**********" at bounding box center [790, 25] width 1428 height 28
drag, startPoint x: 317, startPoint y: 132, endPoint x: 336, endPoint y: 188, distance: 59.1
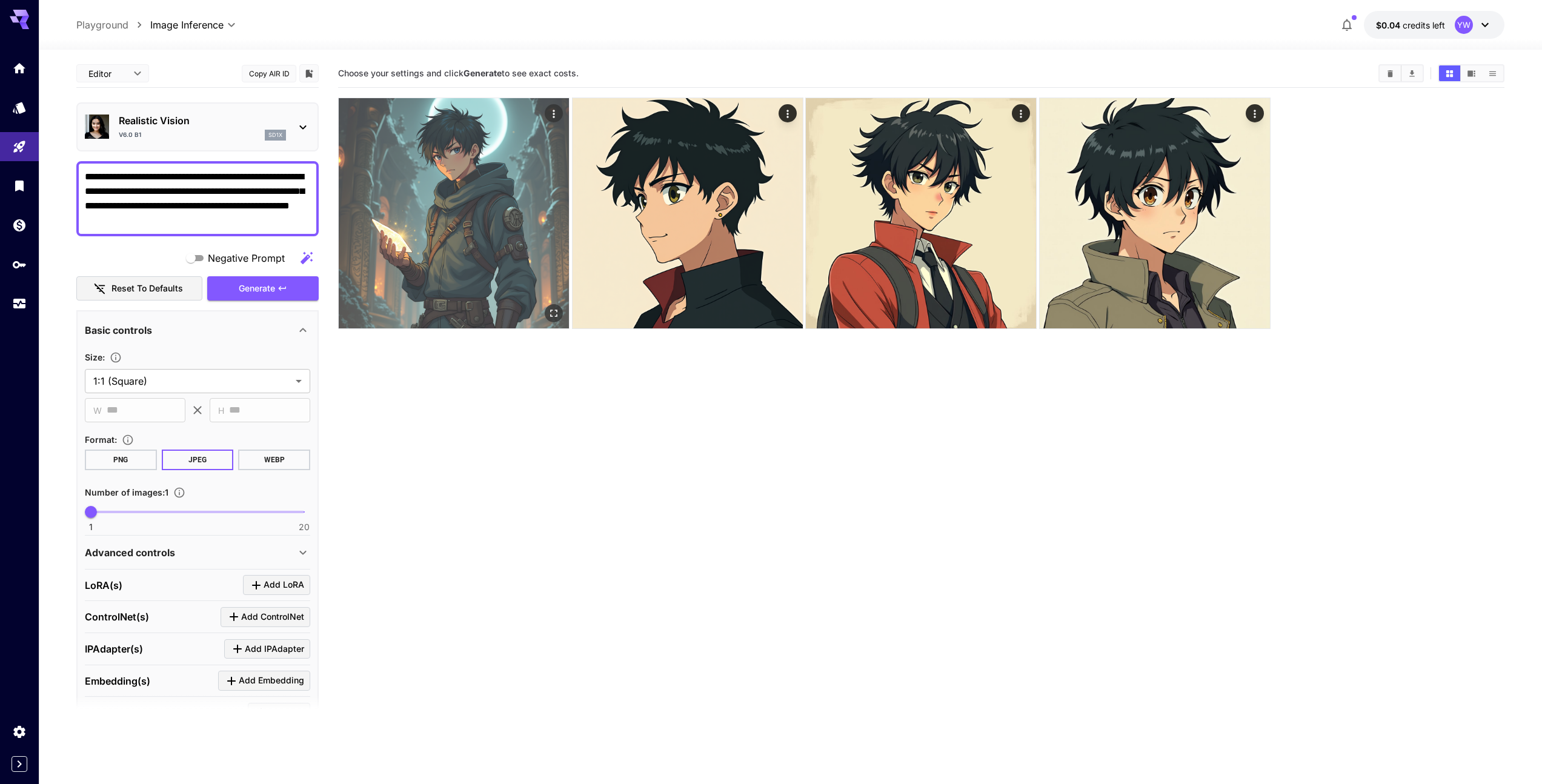
drag, startPoint x: 680, startPoint y: 492, endPoint x: 397, endPoint y: 326, distance: 328.1
click at [679, 492] on section "Choose your settings and click Generate to see exact costs." at bounding box center [921, 451] width 1166 height 784
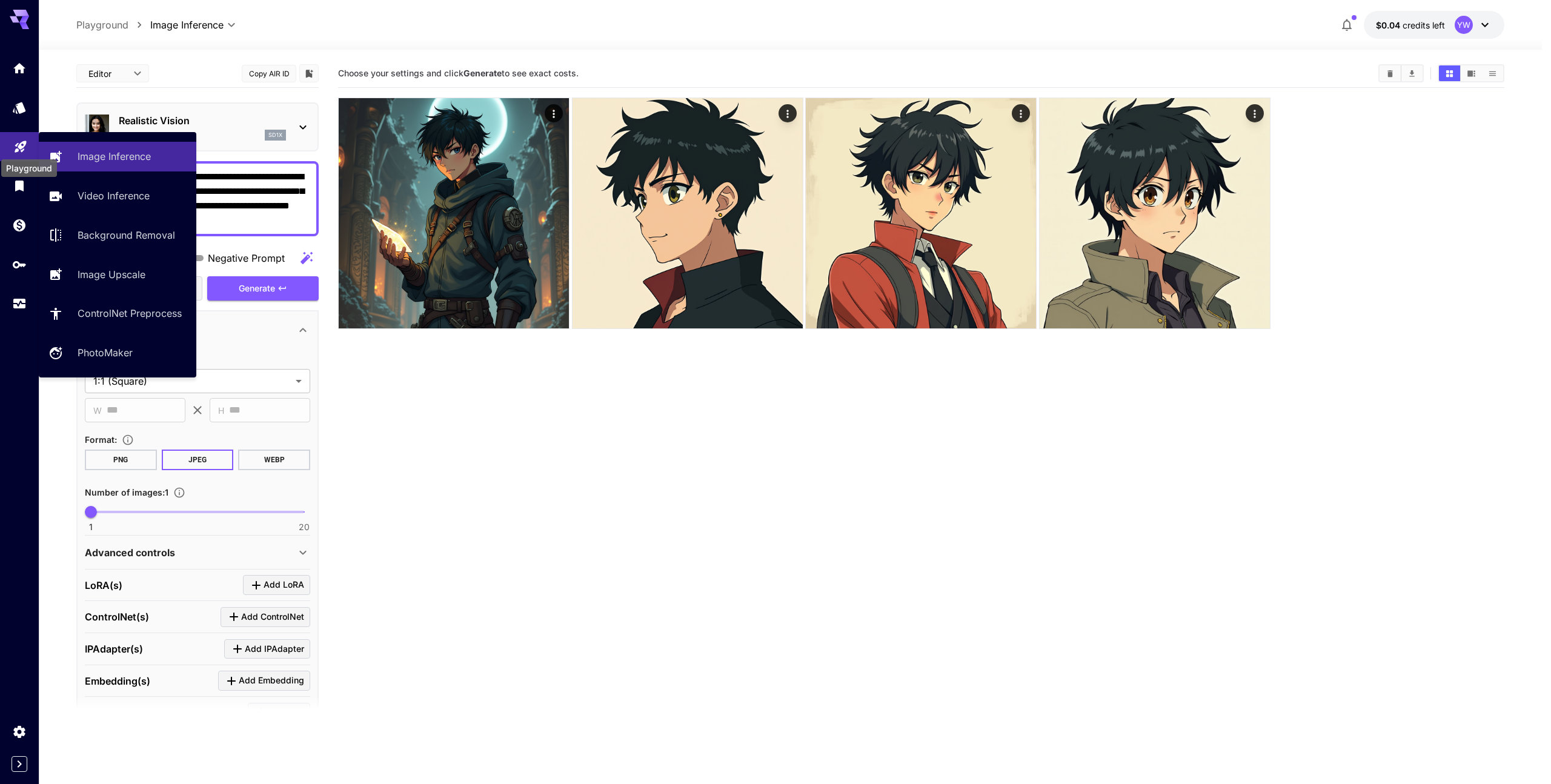
click at [21, 147] on icon "Playground" at bounding box center [20, 142] width 14 height 14
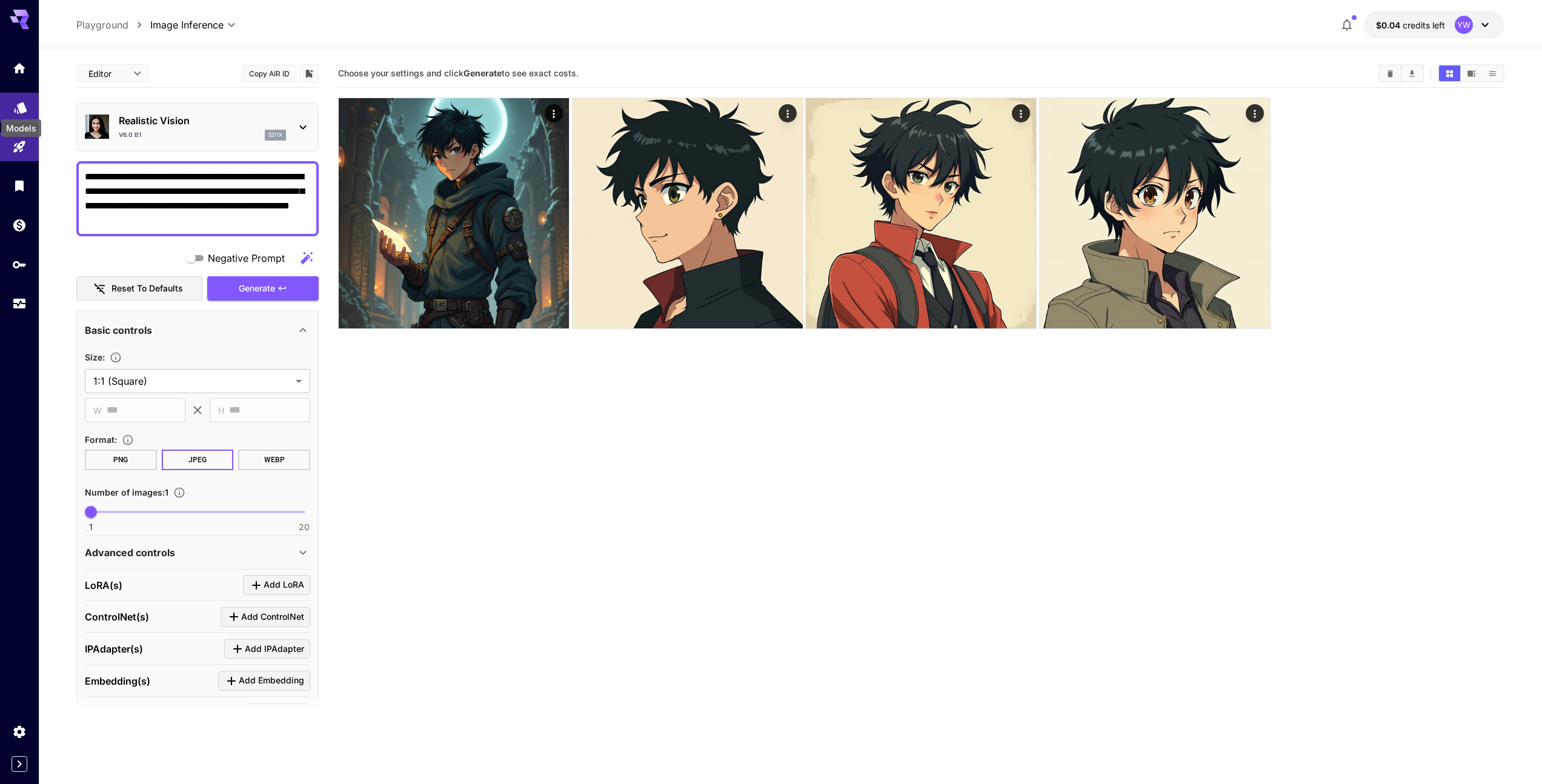
click at [17, 100] on icon "Models" at bounding box center [20, 103] width 14 height 14
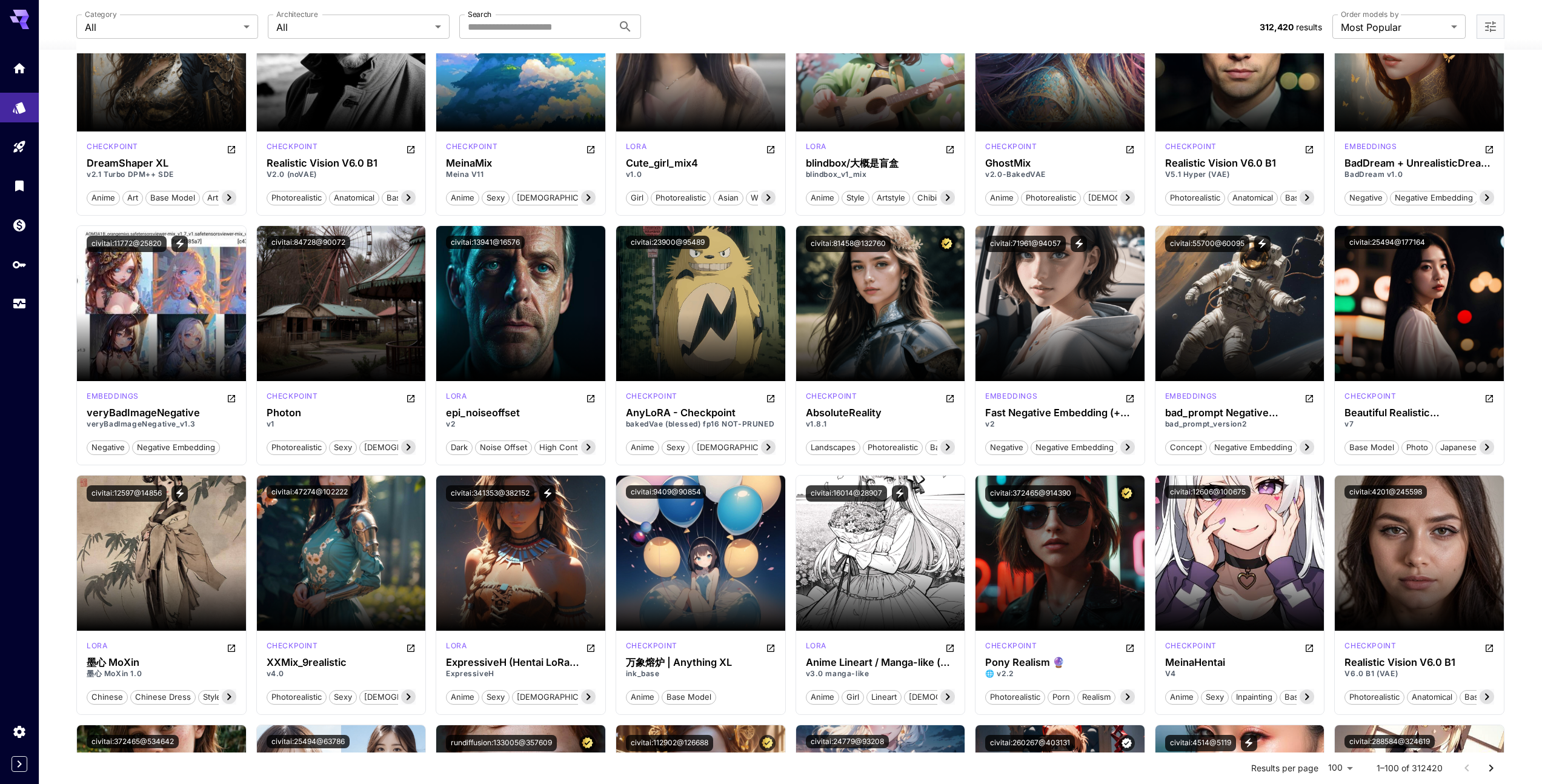
scroll to position [1386, 0]
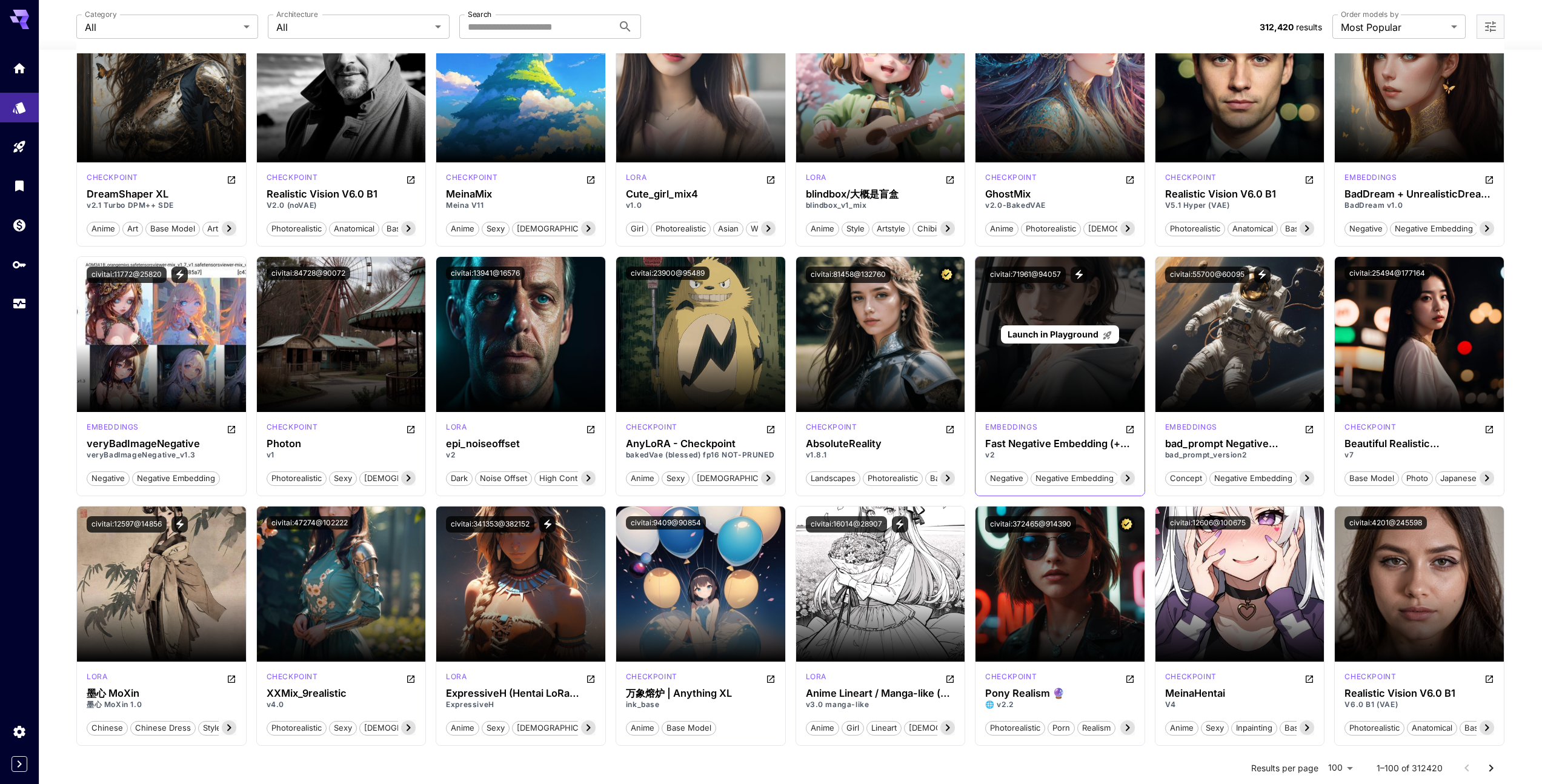
click at [1011, 352] on div "Launch in Playground" at bounding box center [1059, 334] width 169 height 155
click at [1072, 333] on span "Launch in Playground" at bounding box center [1052, 334] width 91 height 10
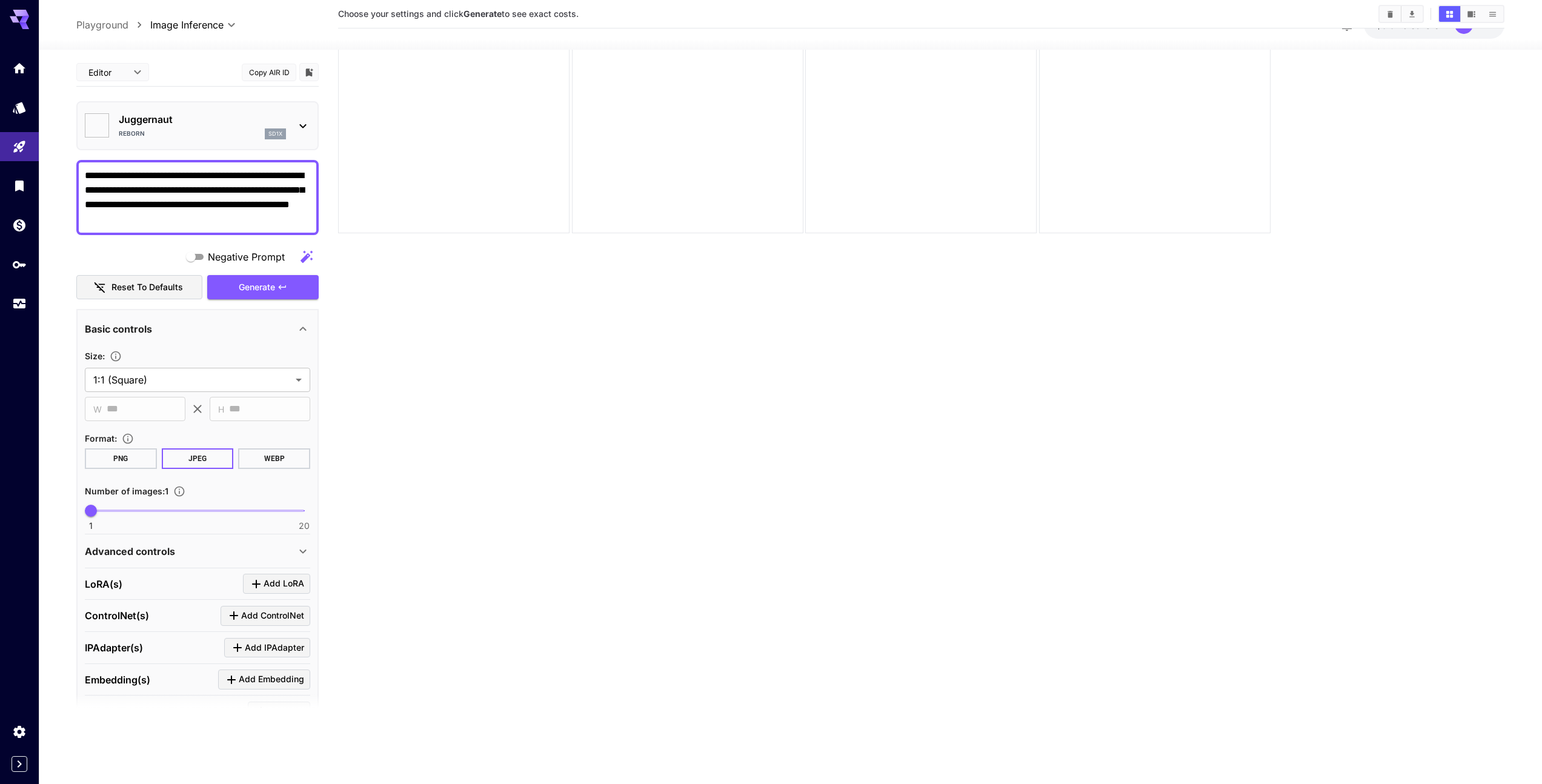
scroll to position [96, 0]
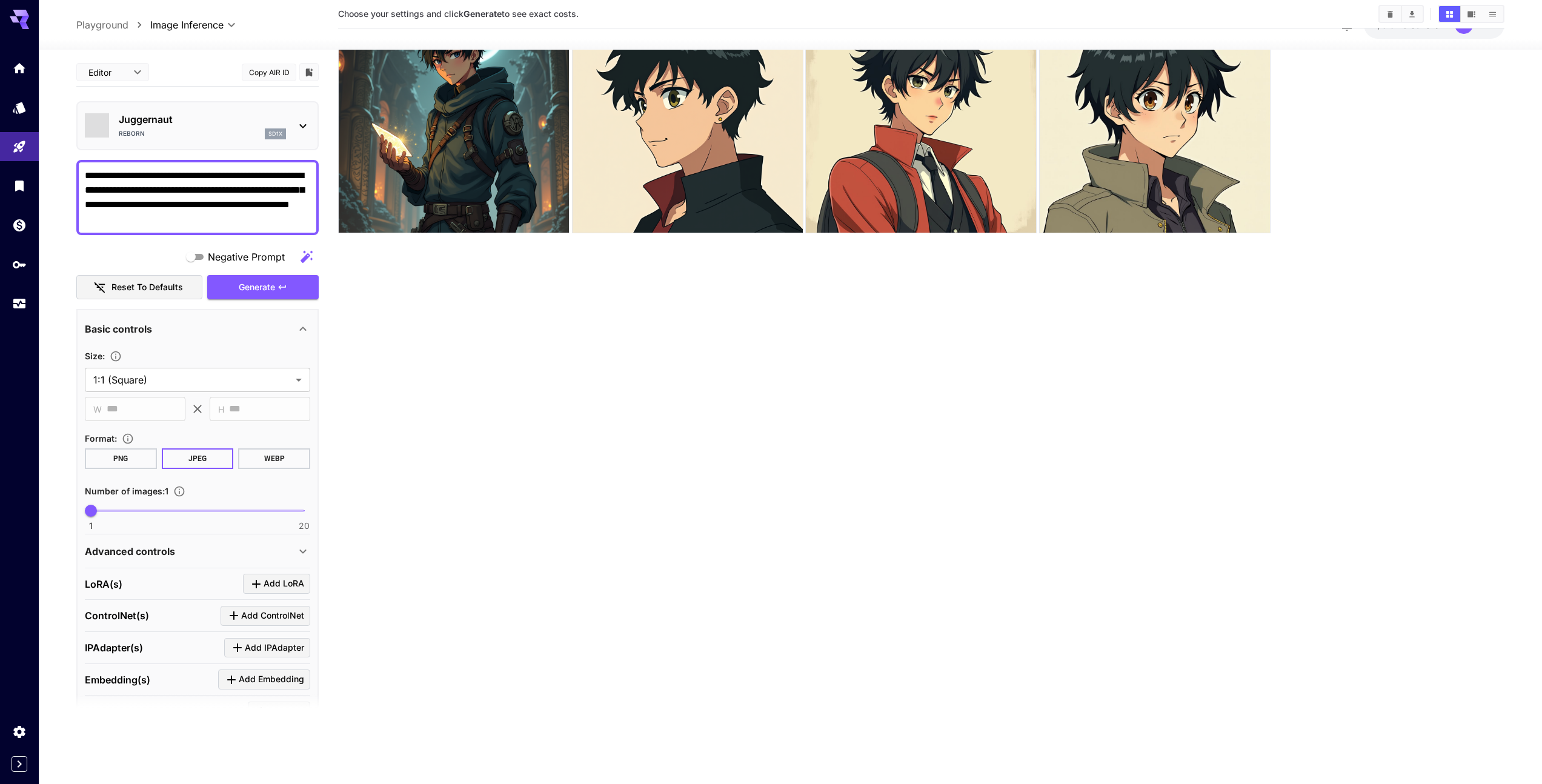
click at [182, 134] on div "Reborn sd1x" at bounding box center [202, 133] width 167 height 11
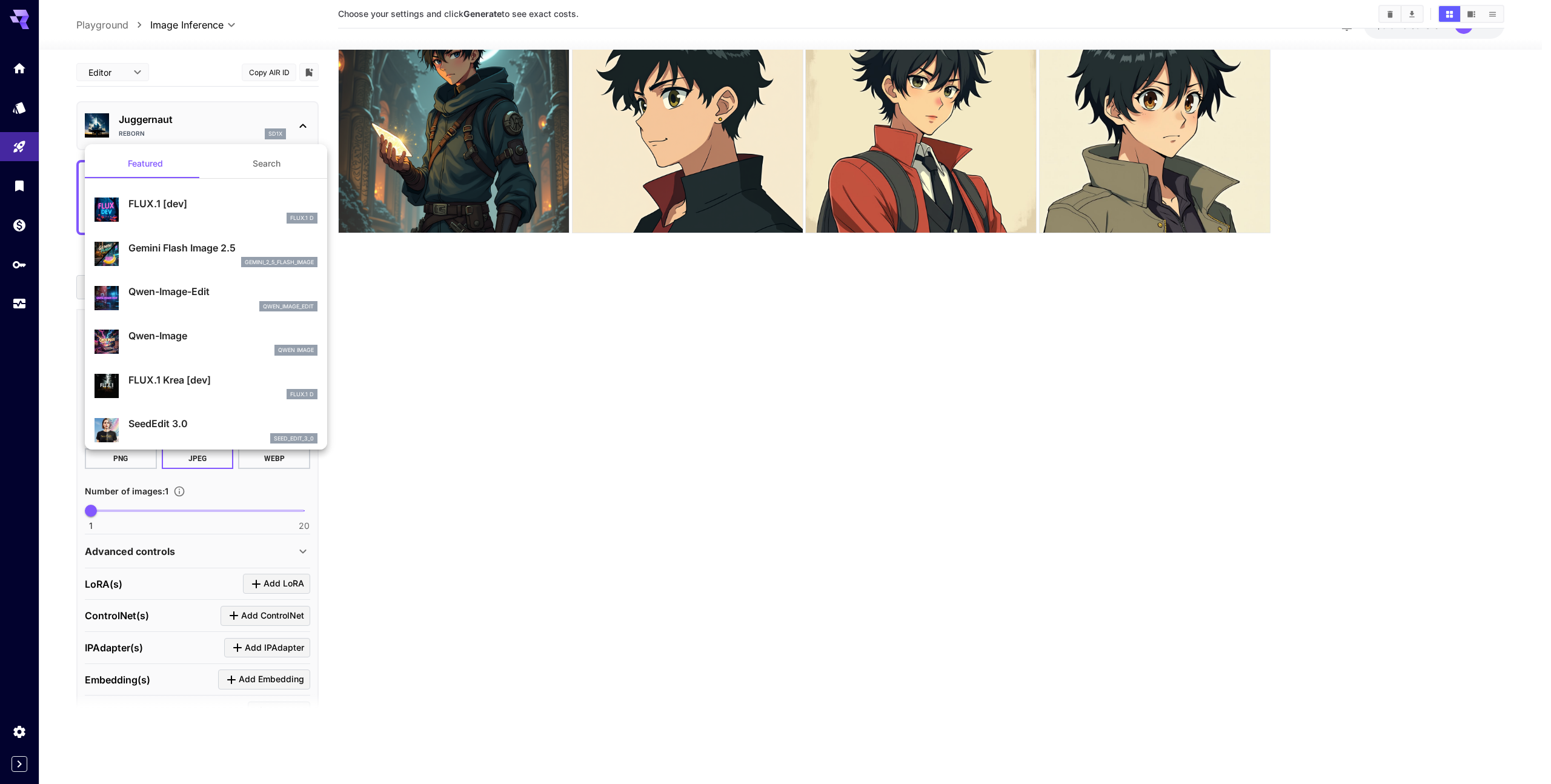
click at [492, 402] on div at bounding box center [775, 392] width 1551 height 784
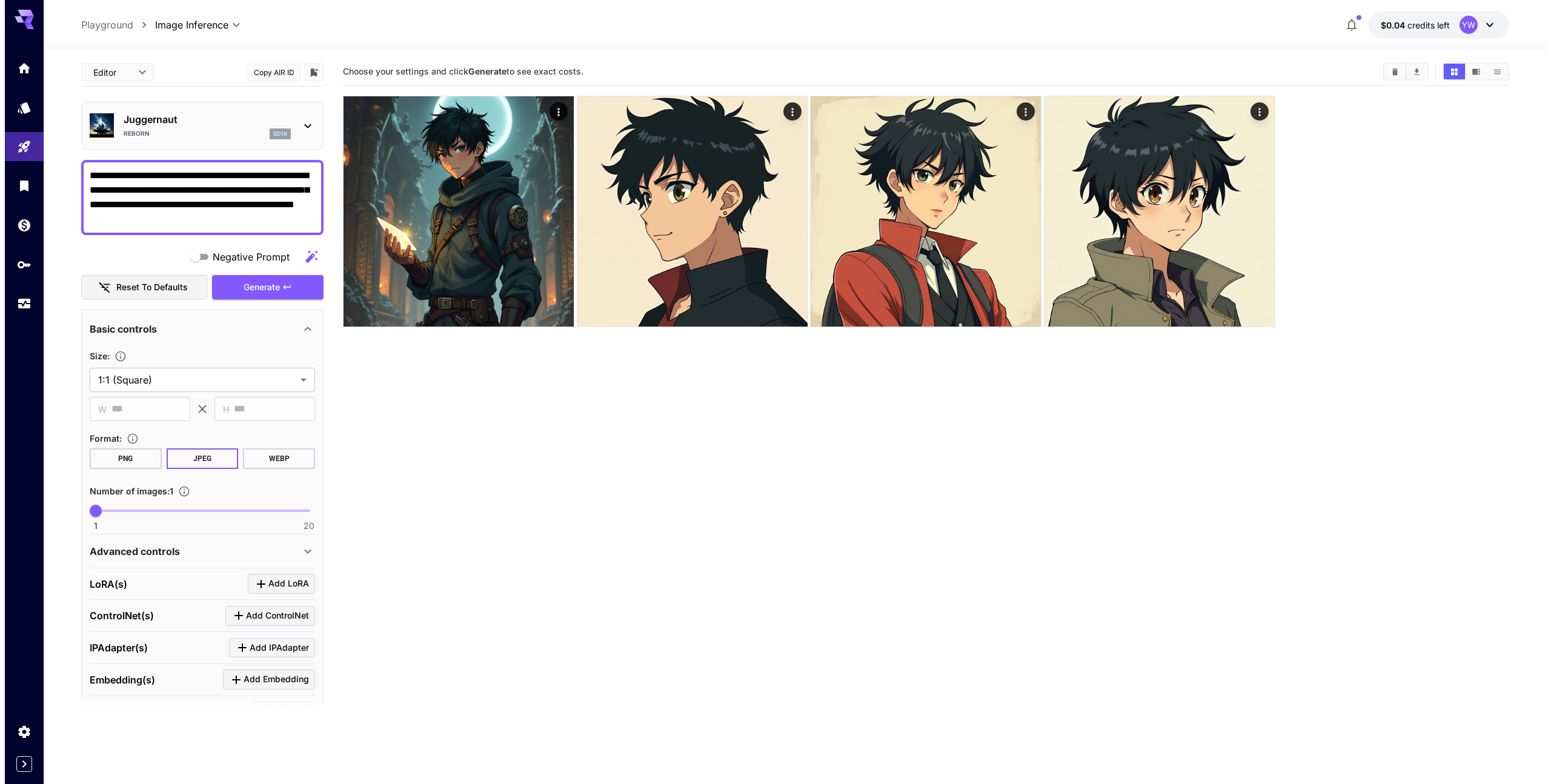
scroll to position [0, 0]
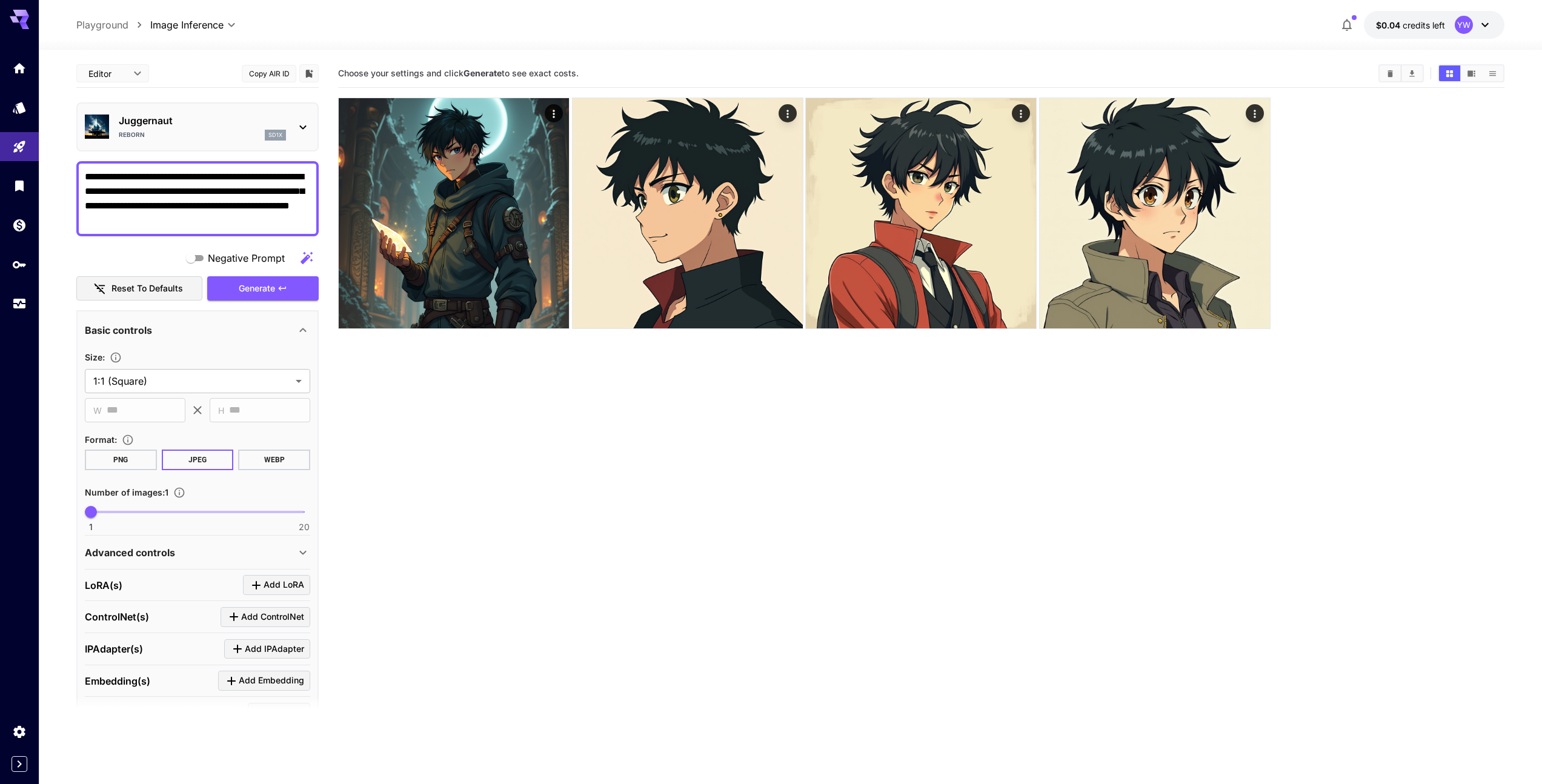
drag, startPoint x: 229, startPoint y: 196, endPoint x: 228, endPoint y: 190, distance: 6.1
click at [229, 196] on textarea "**********" at bounding box center [197, 199] width 226 height 58
click at [223, 124] on p "Juggernaut" at bounding box center [202, 120] width 167 height 14
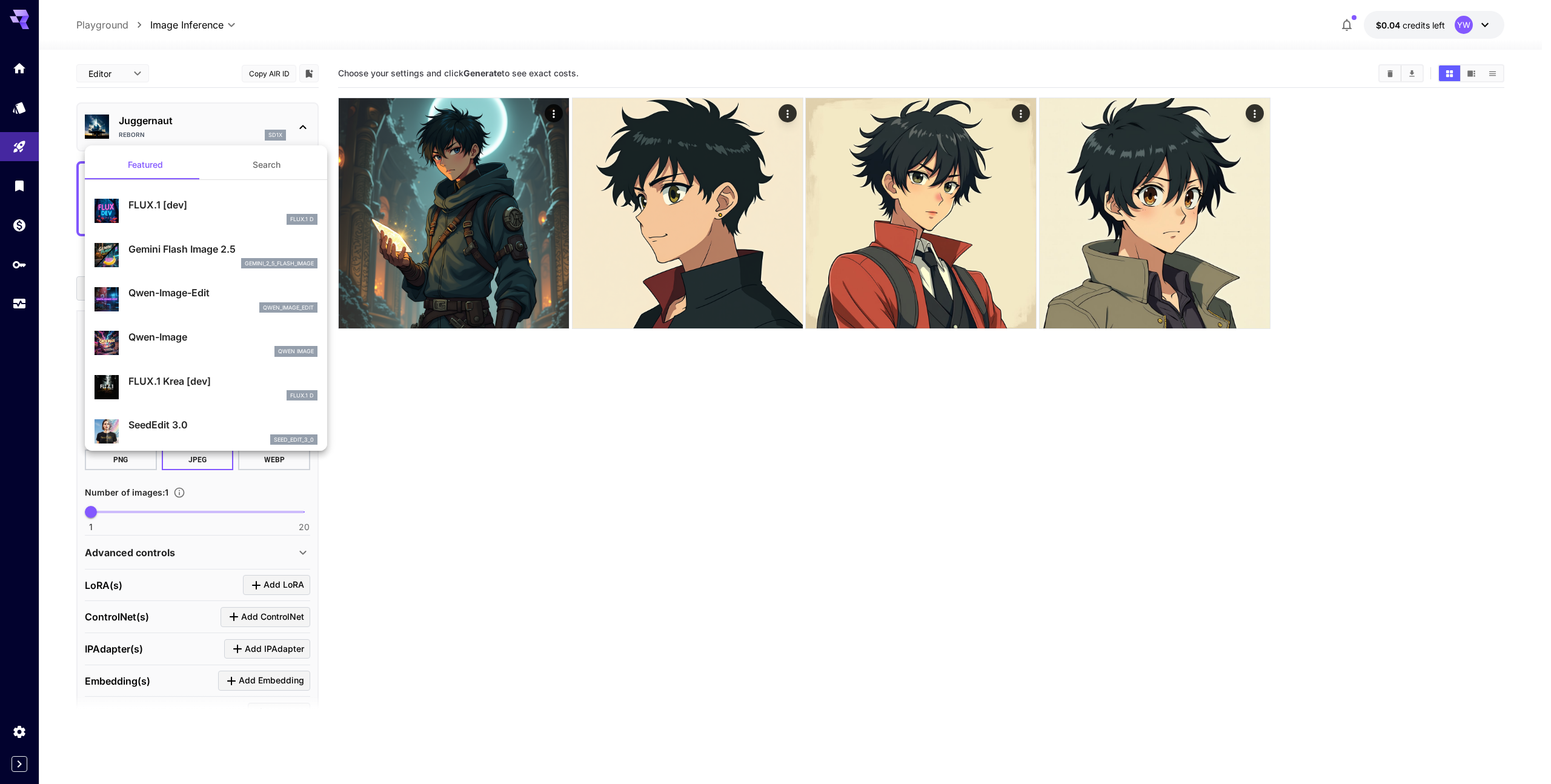
click at [427, 426] on div at bounding box center [775, 392] width 1551 height 784
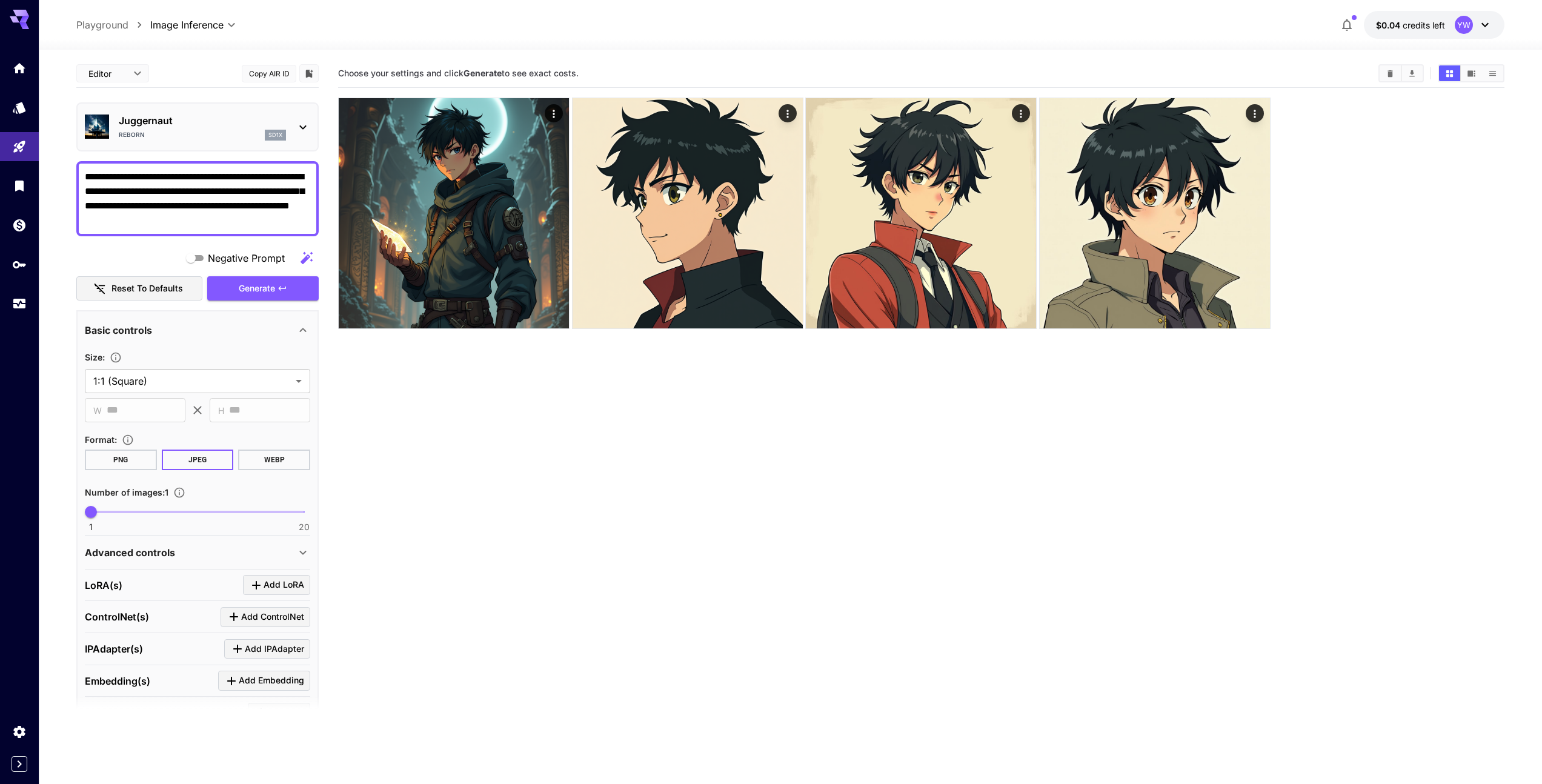
click at [454, 455] on section "Choose your settings and click Generate to see exact costs." at bounding box center [921, 451] width 1166 height 784
click at [290, 332] on div "Basic controls" at bounding box center [190, 330] width 211 height 14
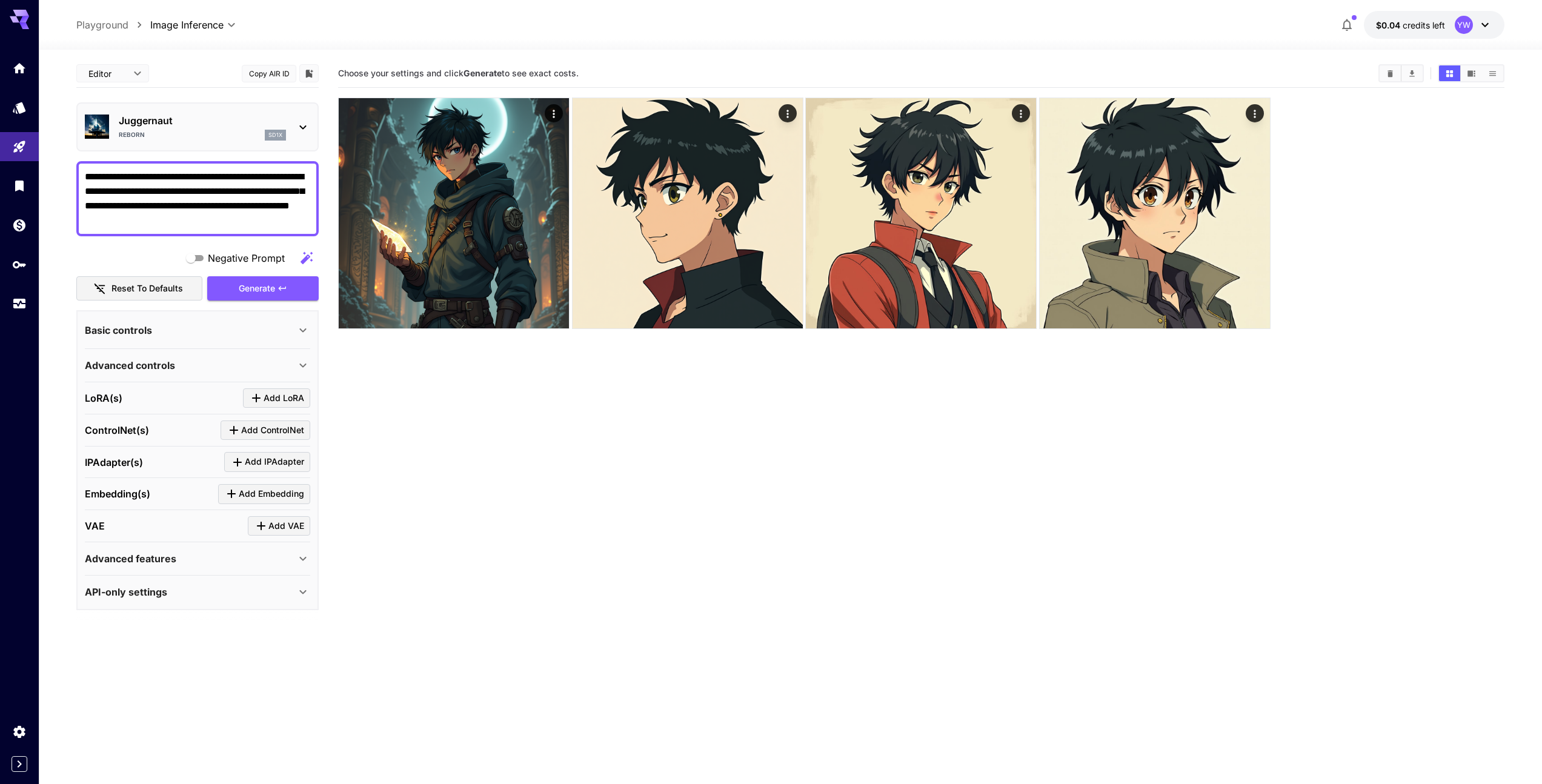
click at [301, 330] on icon at bounding box center [302, 330] width 14 height 14
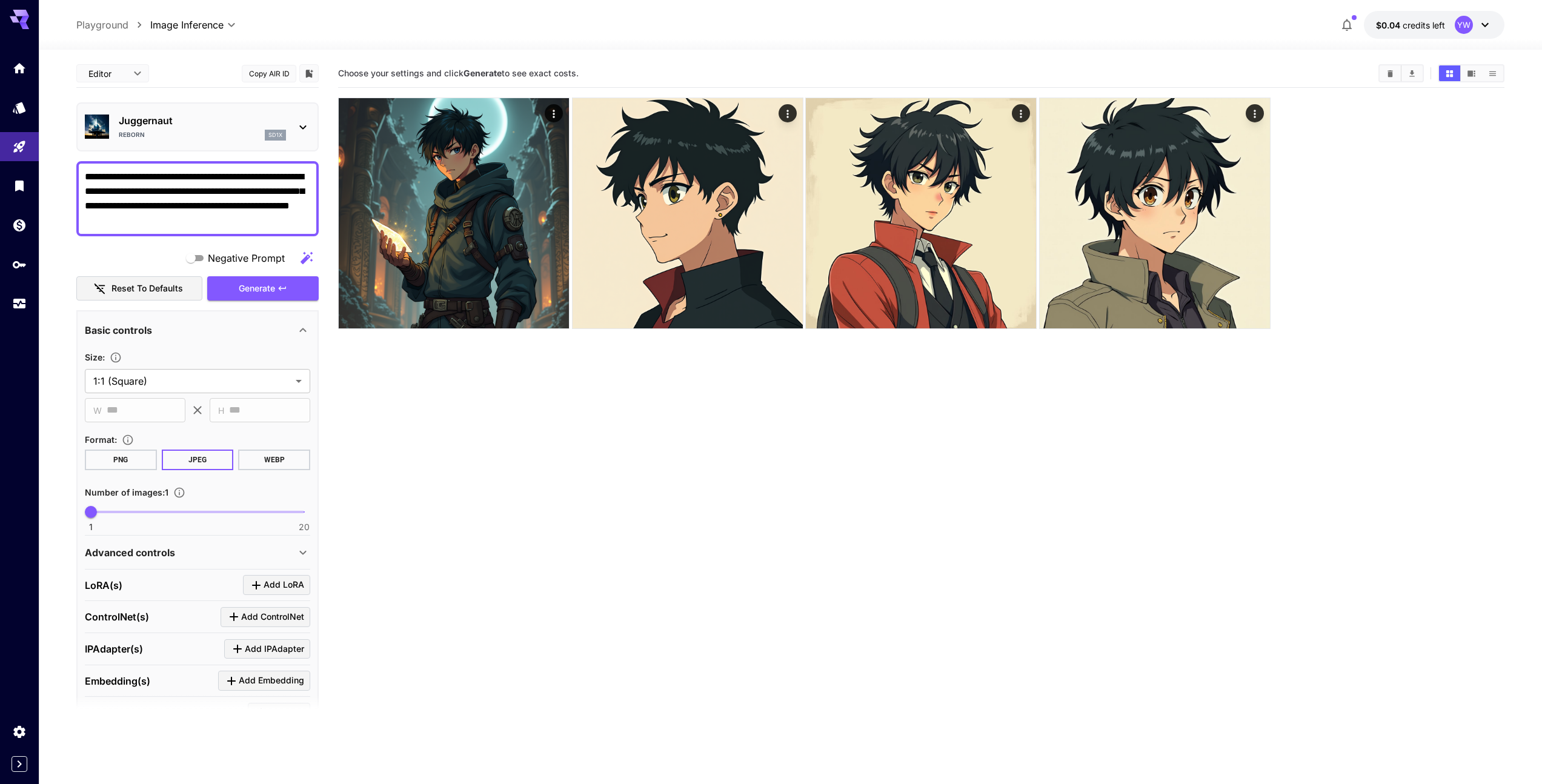
click at [211, 191] on textarea "**********" at bounding box center [197, 199] width 226 height 58
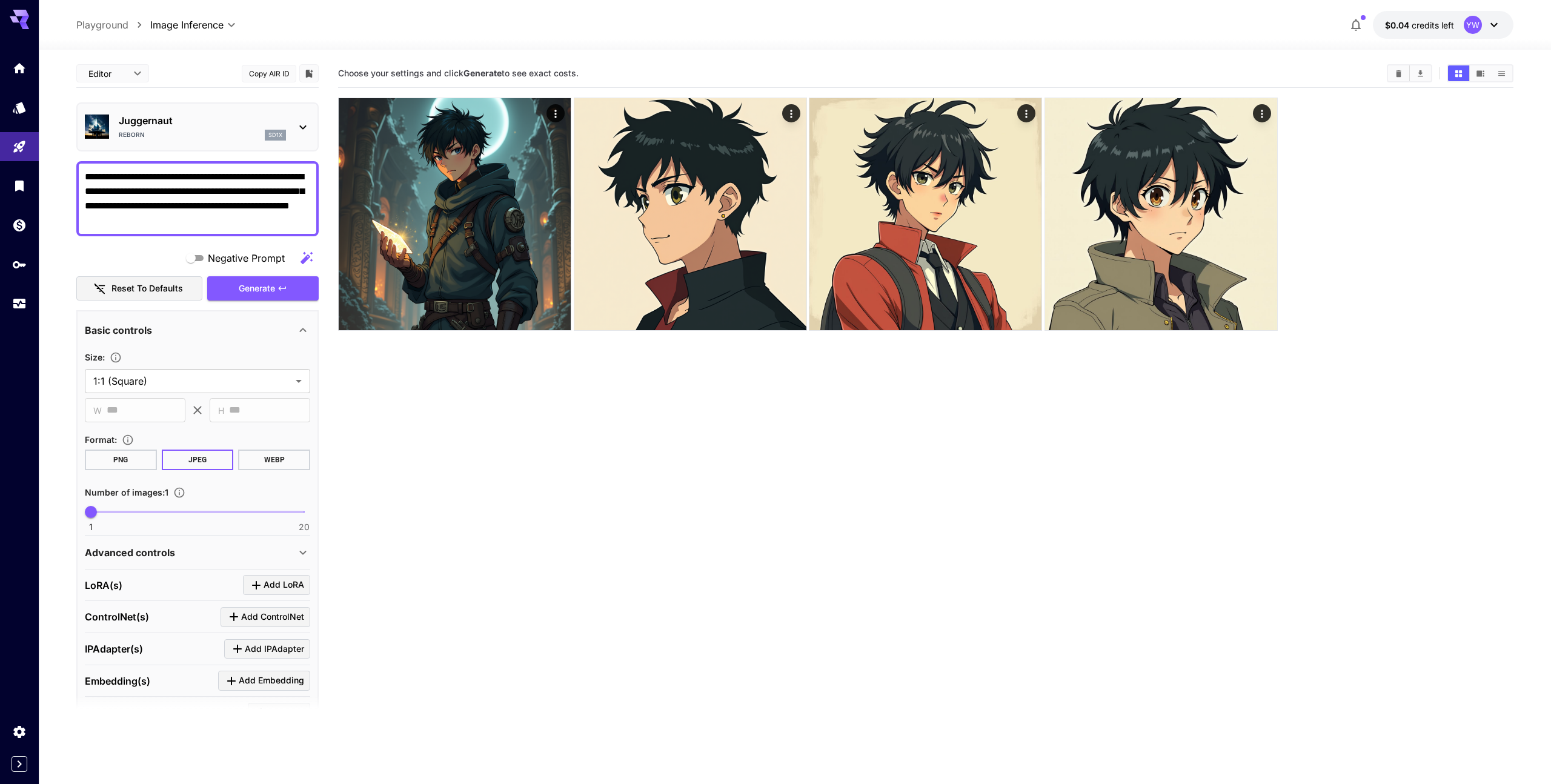
click at [120, 79] on body "**********" at bounding box center [775, 439] width 1551 height 879
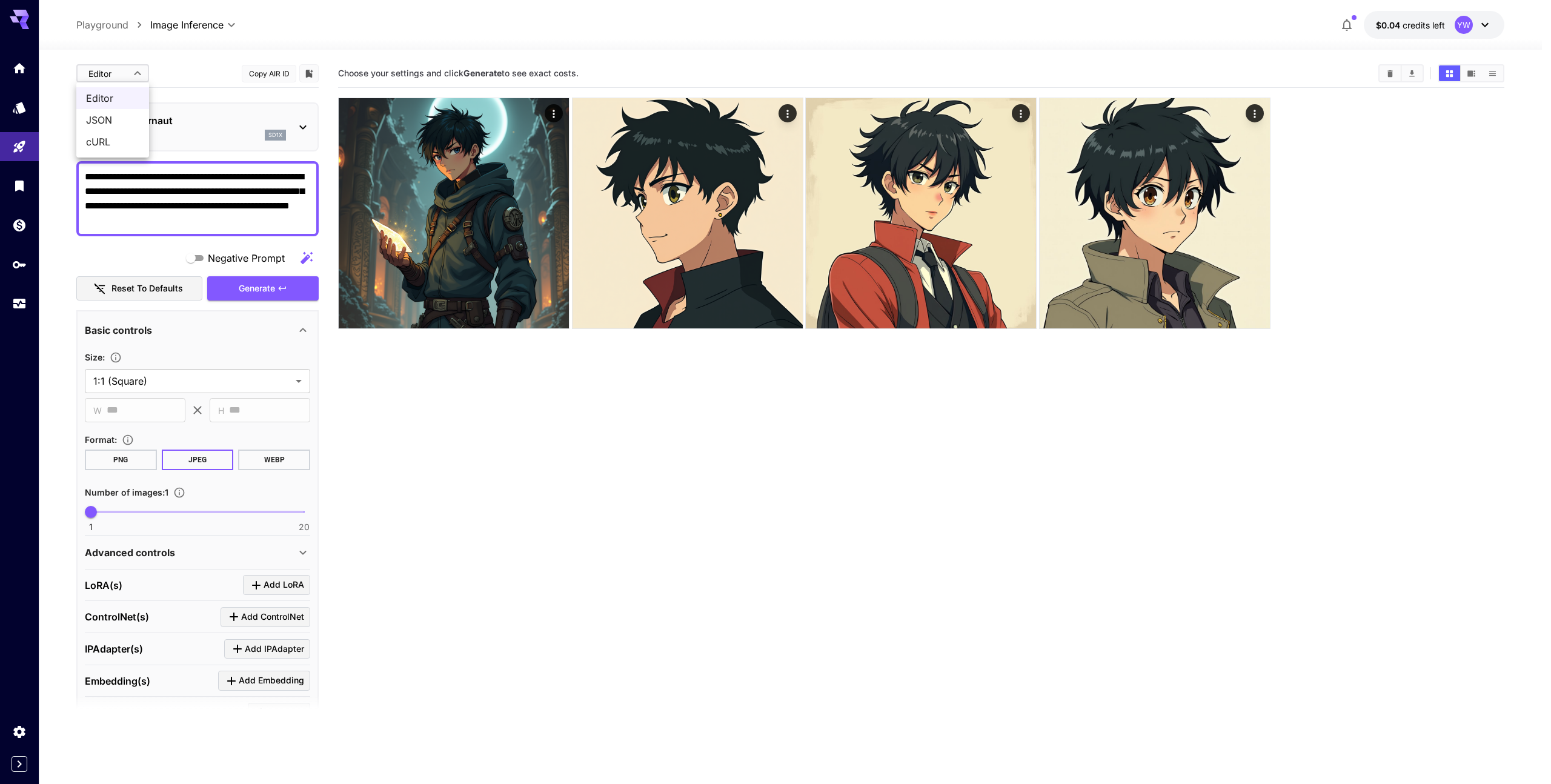
click at [122, 139] on span "cURL" at bounding box center [112, 141] width 53 height 14
type input "****"
